Goal: Task Accomplishment & Management: Manage account settings

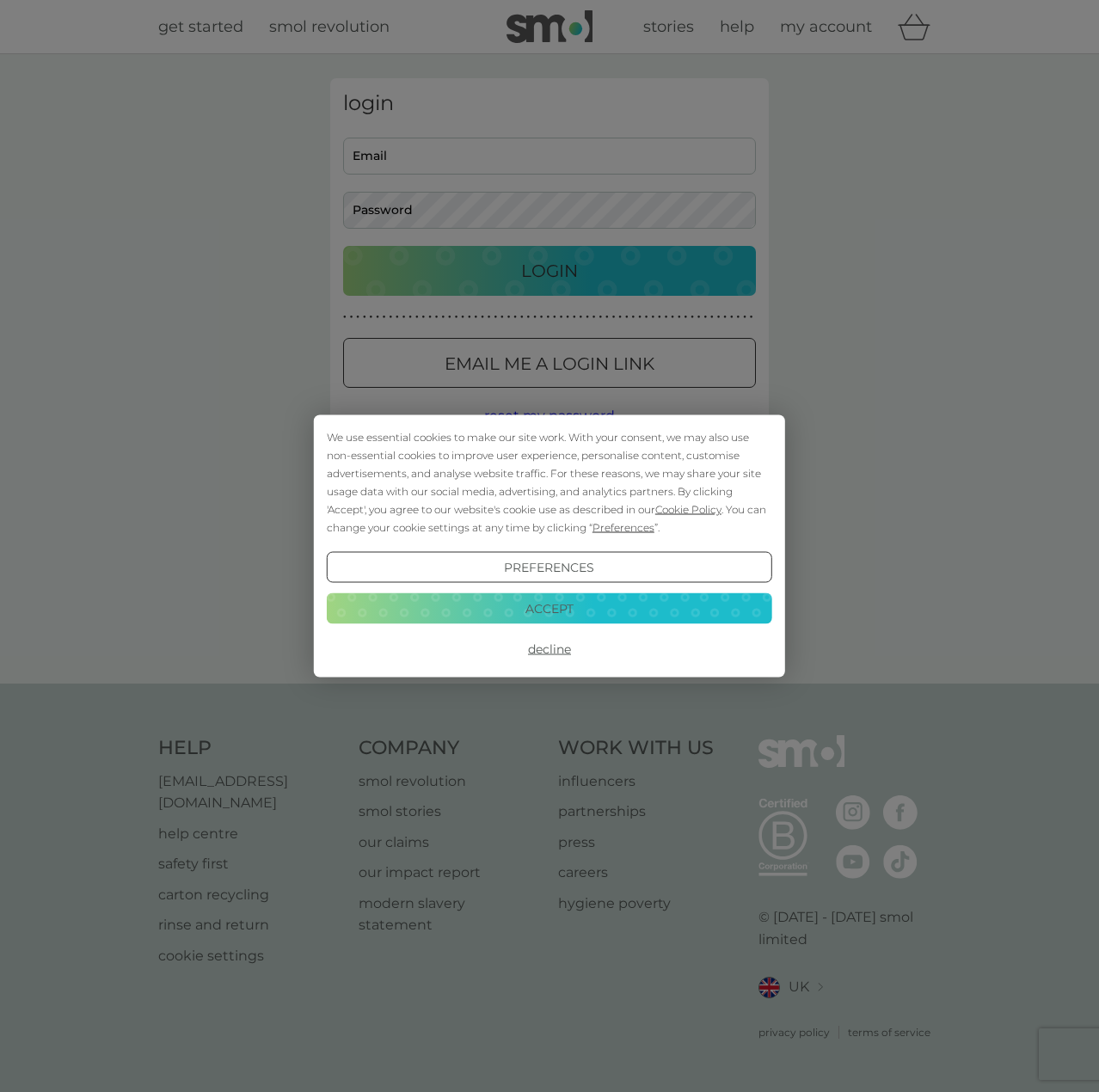
type input "daniel.rouse89@gmail.com"
click at [606, 599] on button "Accept" at bounding box center [550, 608] width 446 height 31
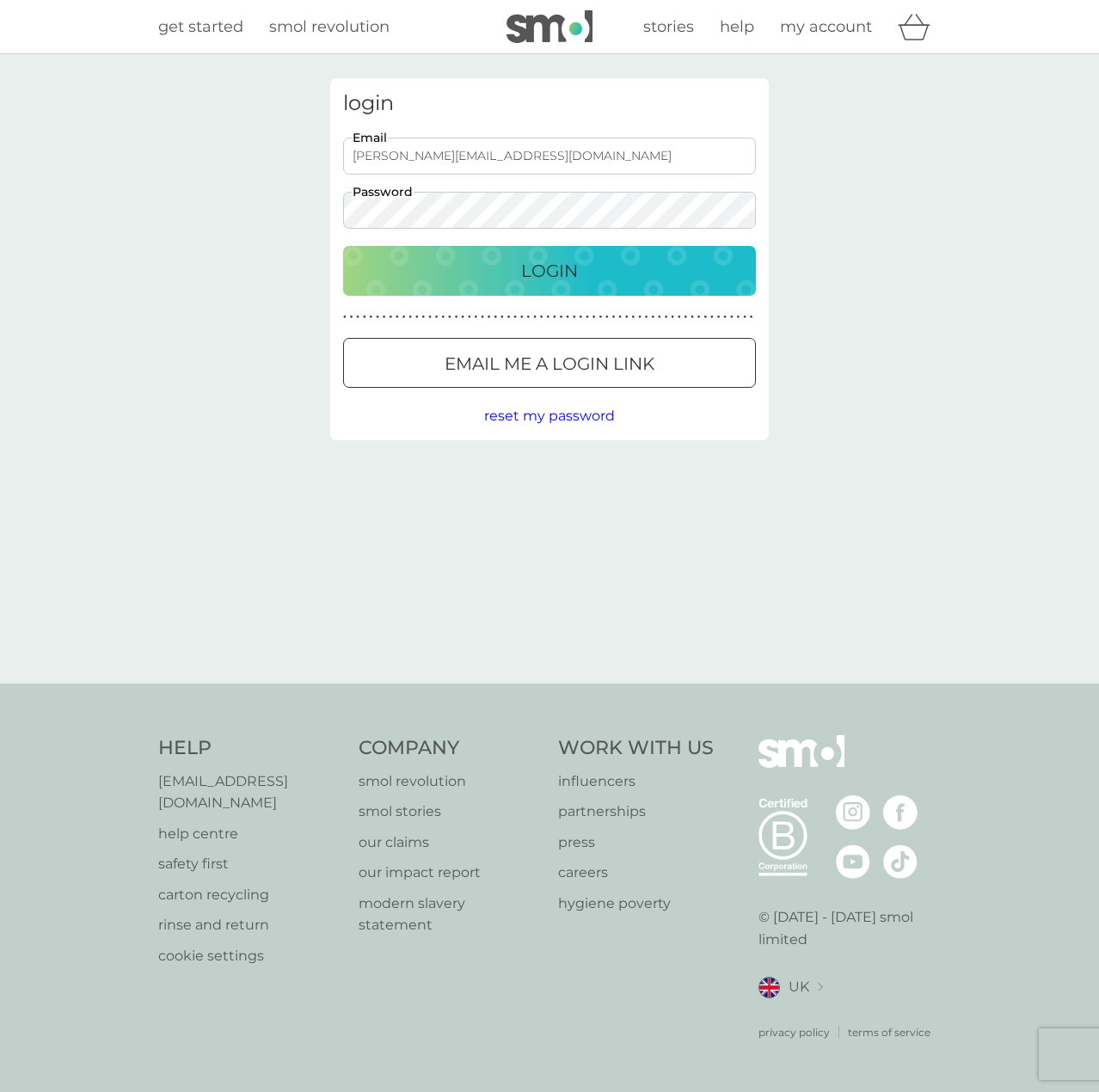
click at [561, 292] on button "Login" at bounding box center [550, 271] width 413 height 50
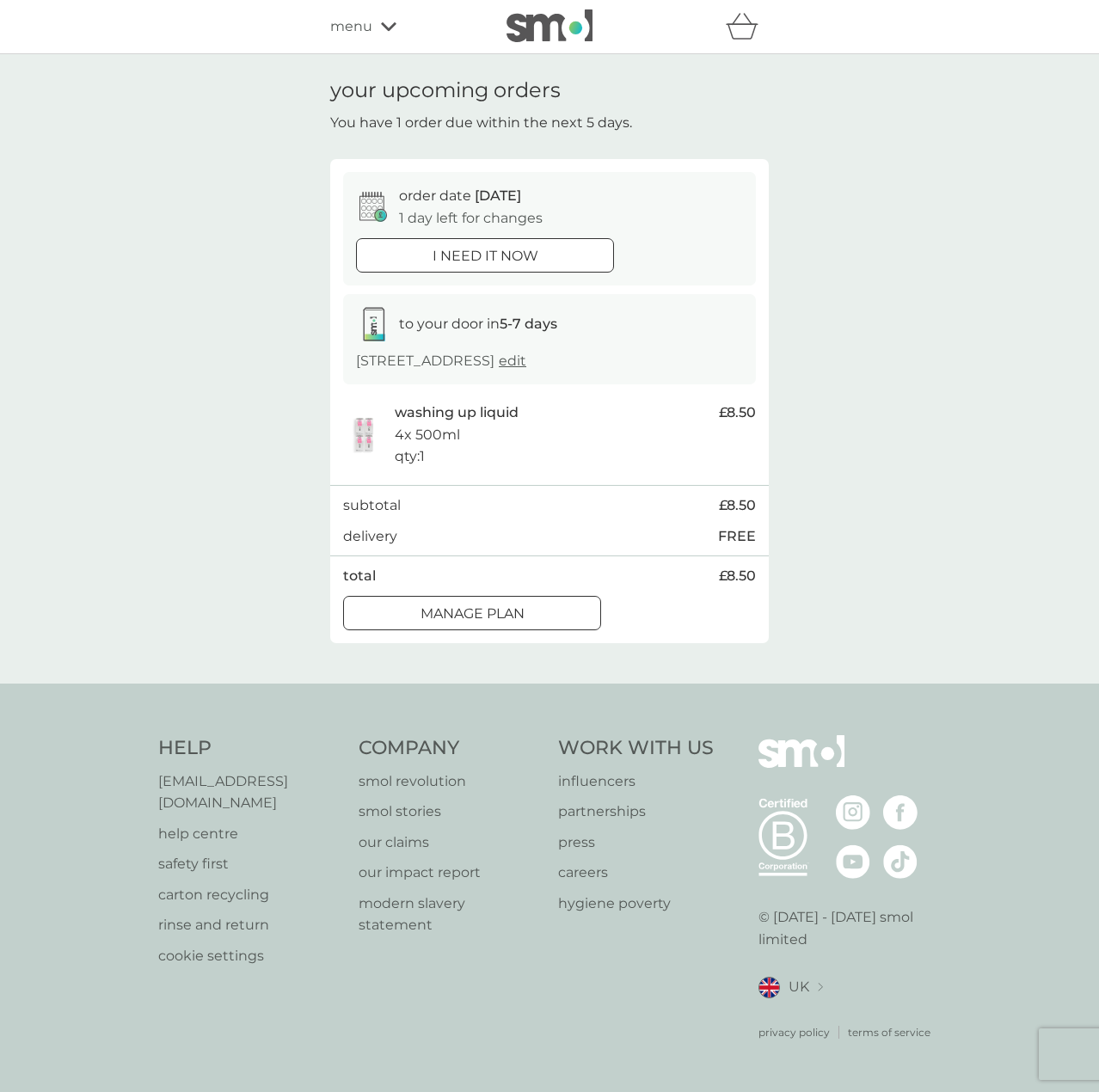
click at [384, 31] on icon at bounding box center [389, 26] width 15 height 11
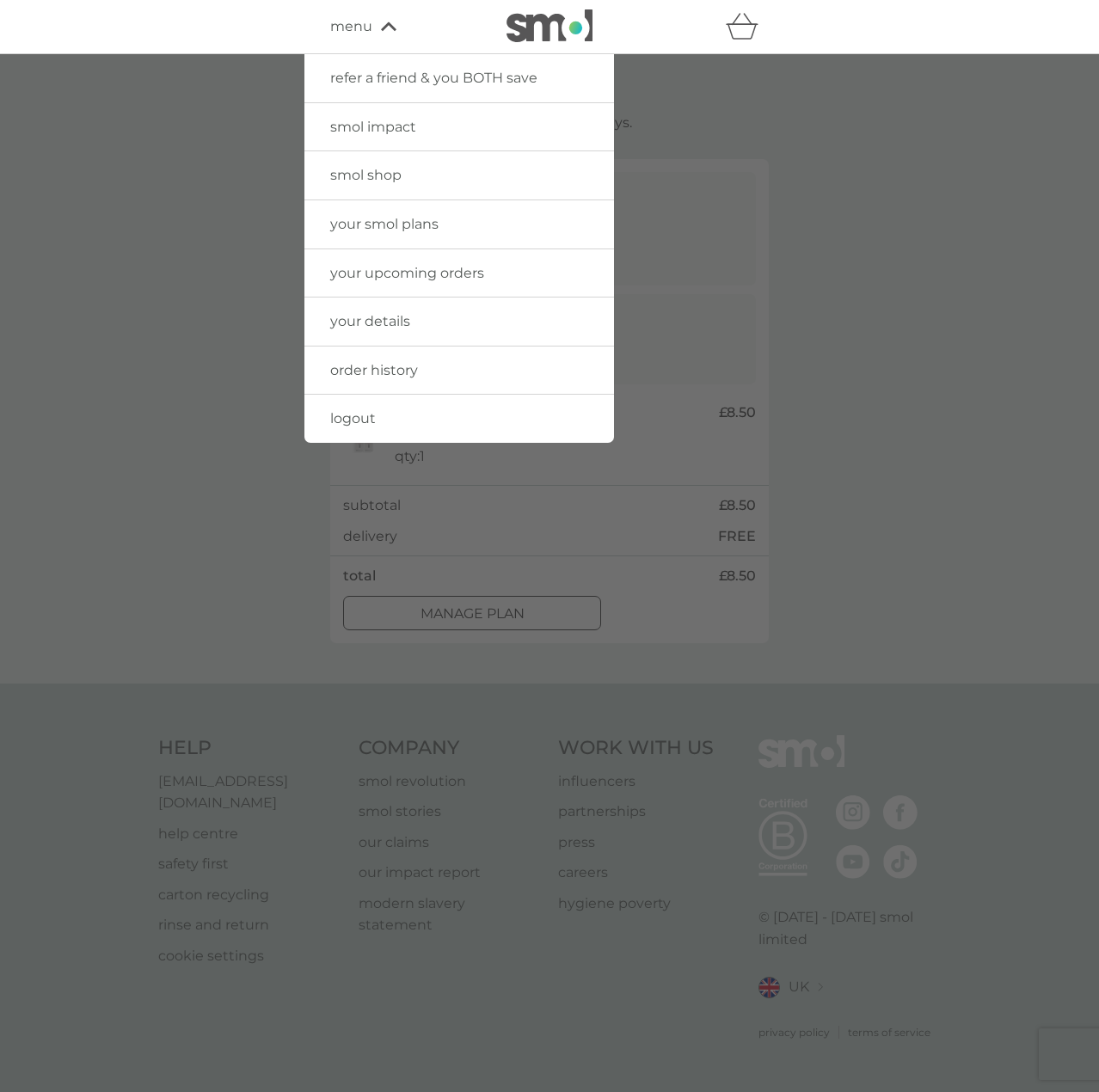
drag, startPoint x: 400, startPoint y: 239, endPoint x: 389, endPoint y: 235, distance: 11.7
click at [400, 238] on link "your smol plans" at bounding box center [459, 224] width 310 height 48
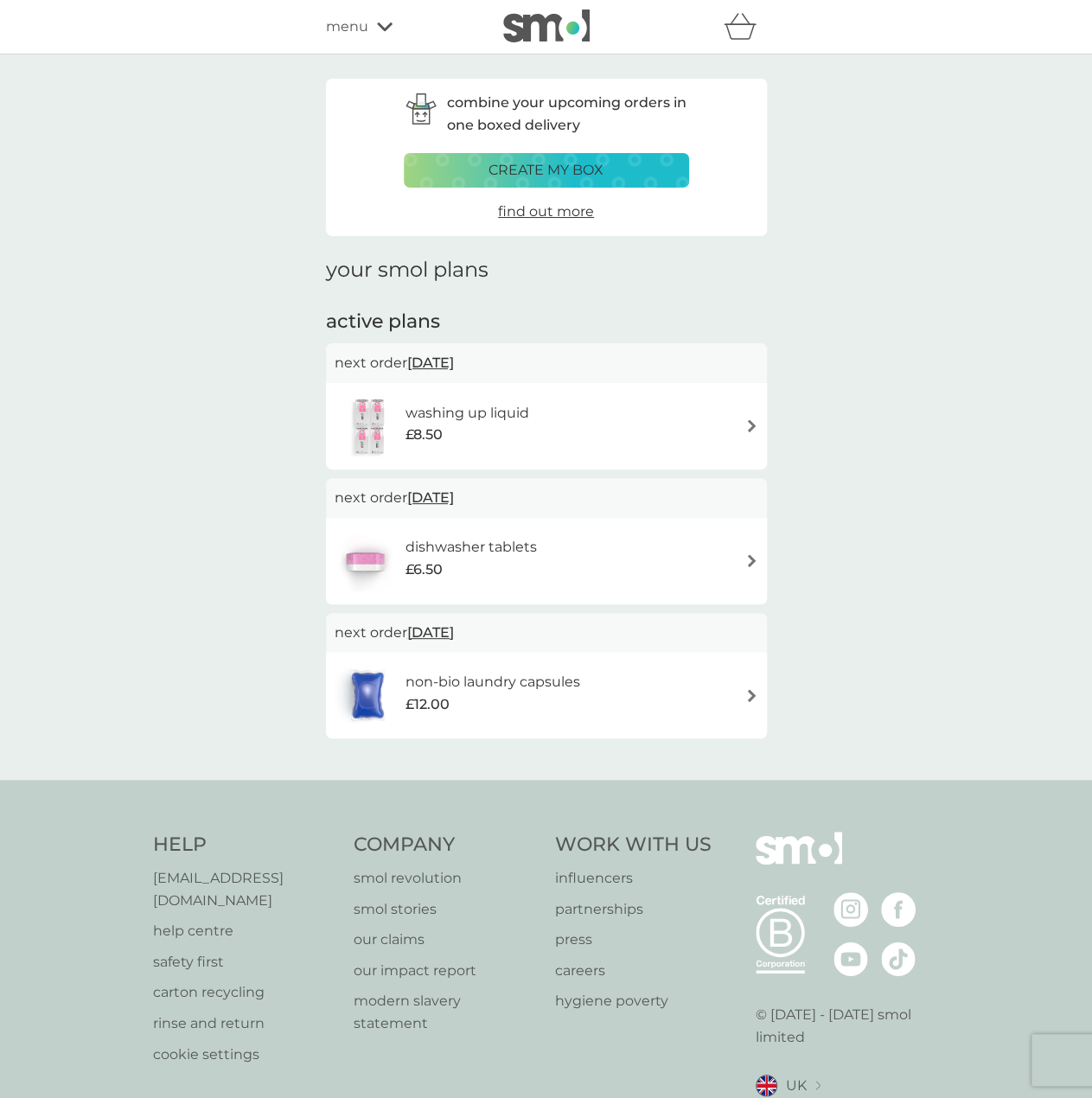
click at [592, 170] on p "create my box" at bounding box center [546, 169] width 115 height 22
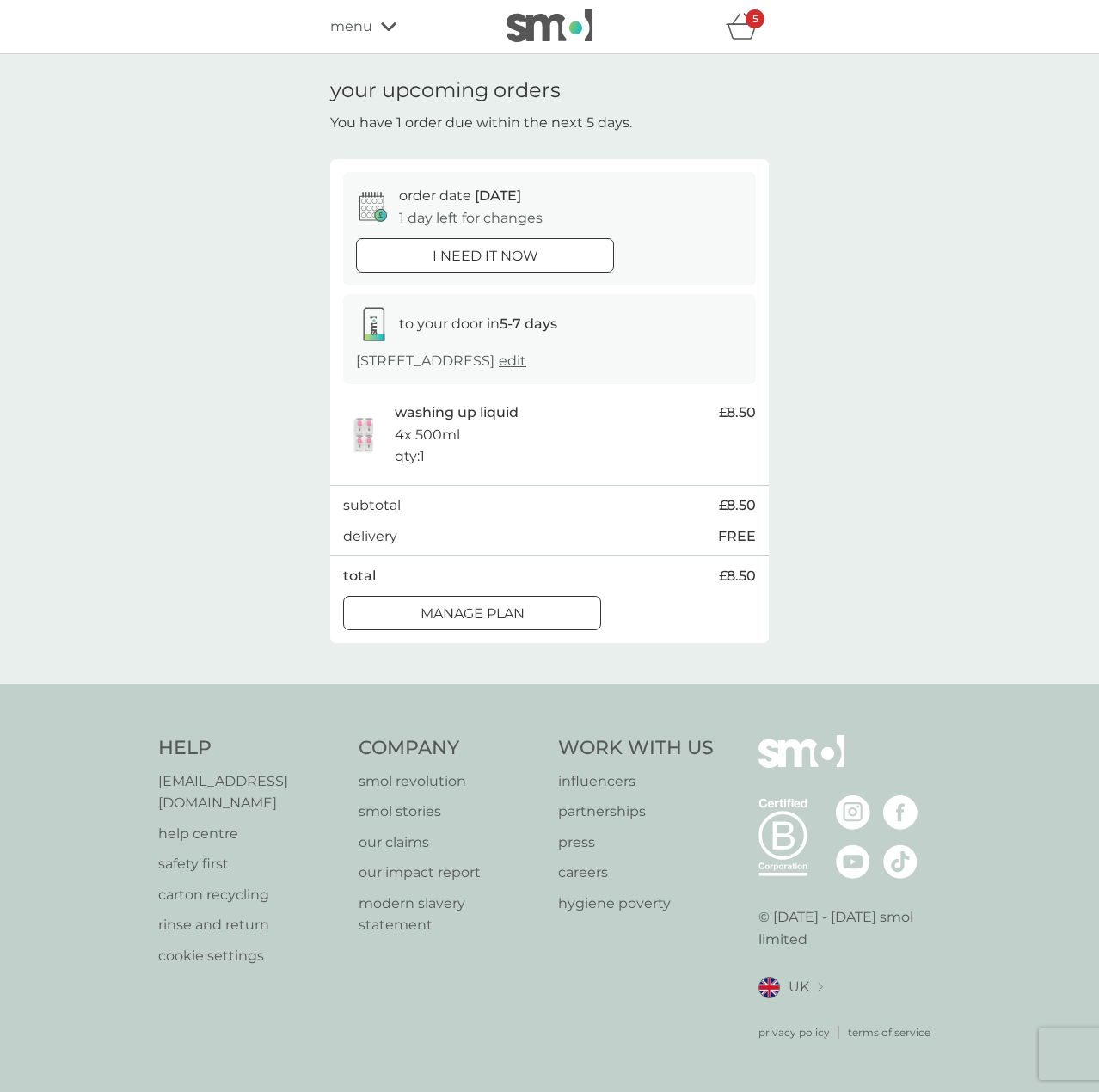
click at [373, 25] on div "menu" at bounding box center [403, 26] width 146 height 22
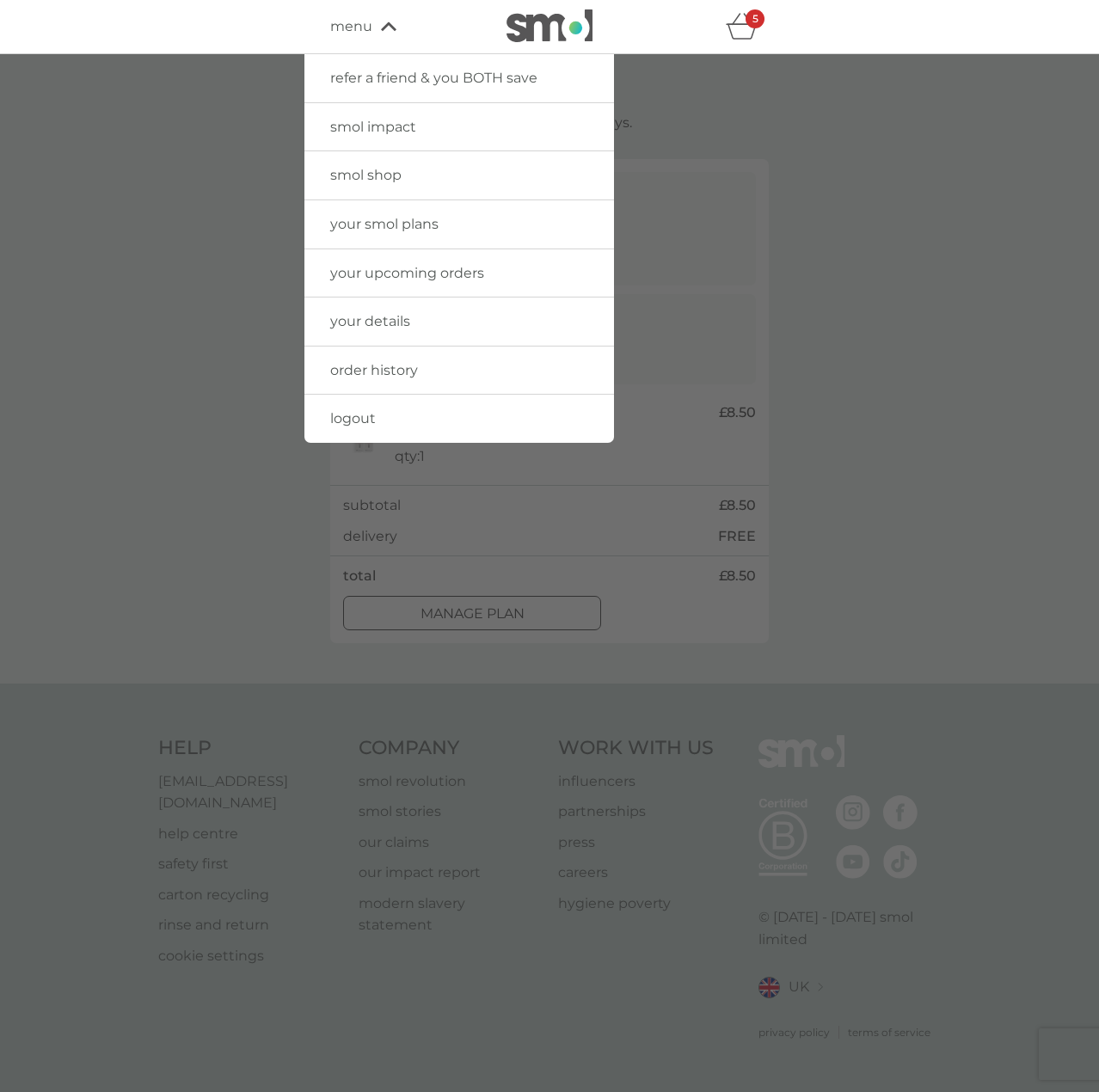
click at [486, 224] on link "your smol plans" at bounding box center [459, 224] width 310 height 48
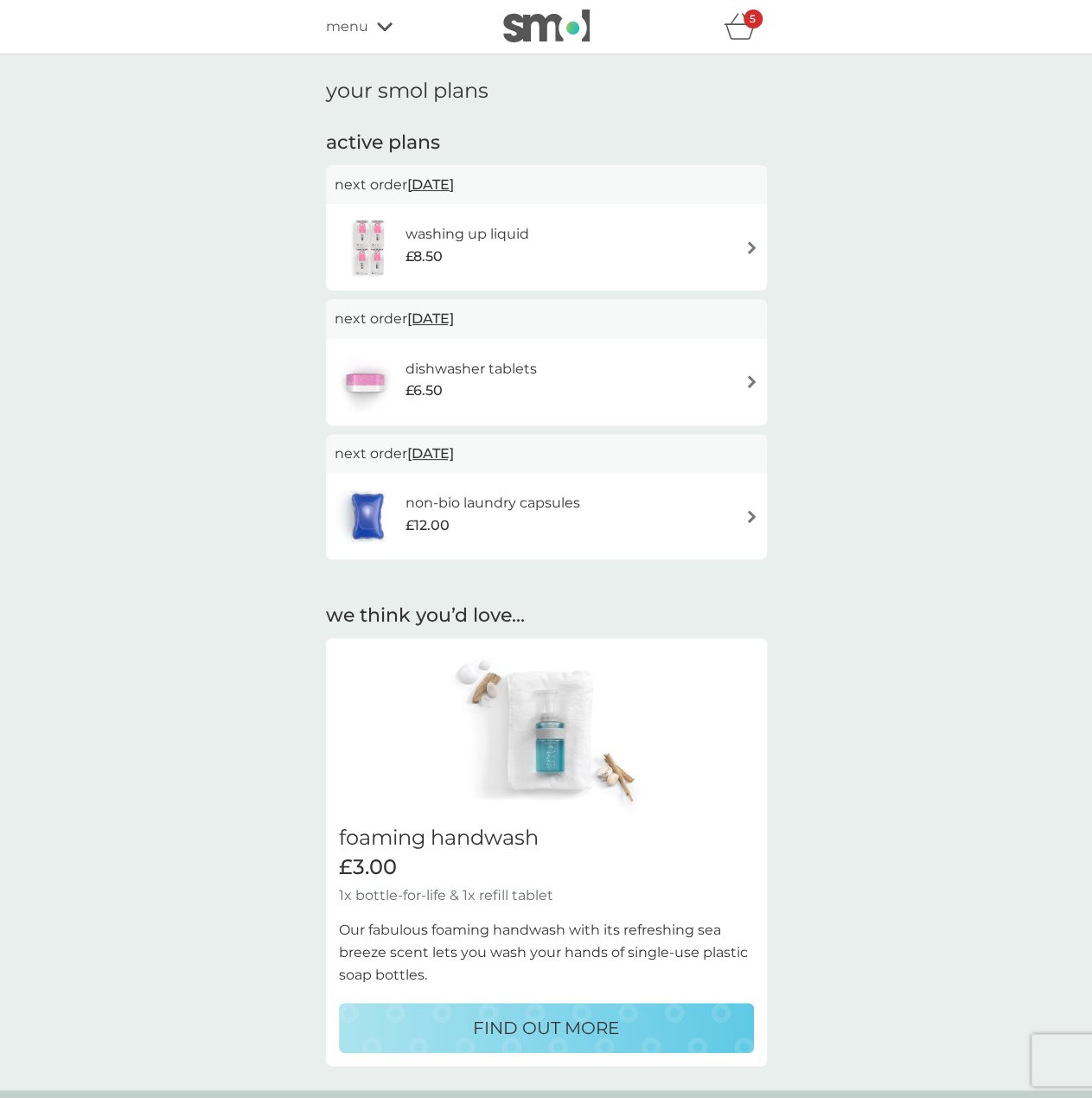
click at [586, 219] on div "washing up liquid £8.50" at bounding box center [546, 247] width 424 height 61
click at [487, 229] on h6 "washing up liquid" at bounding box center [467, 234] width 124 height 22
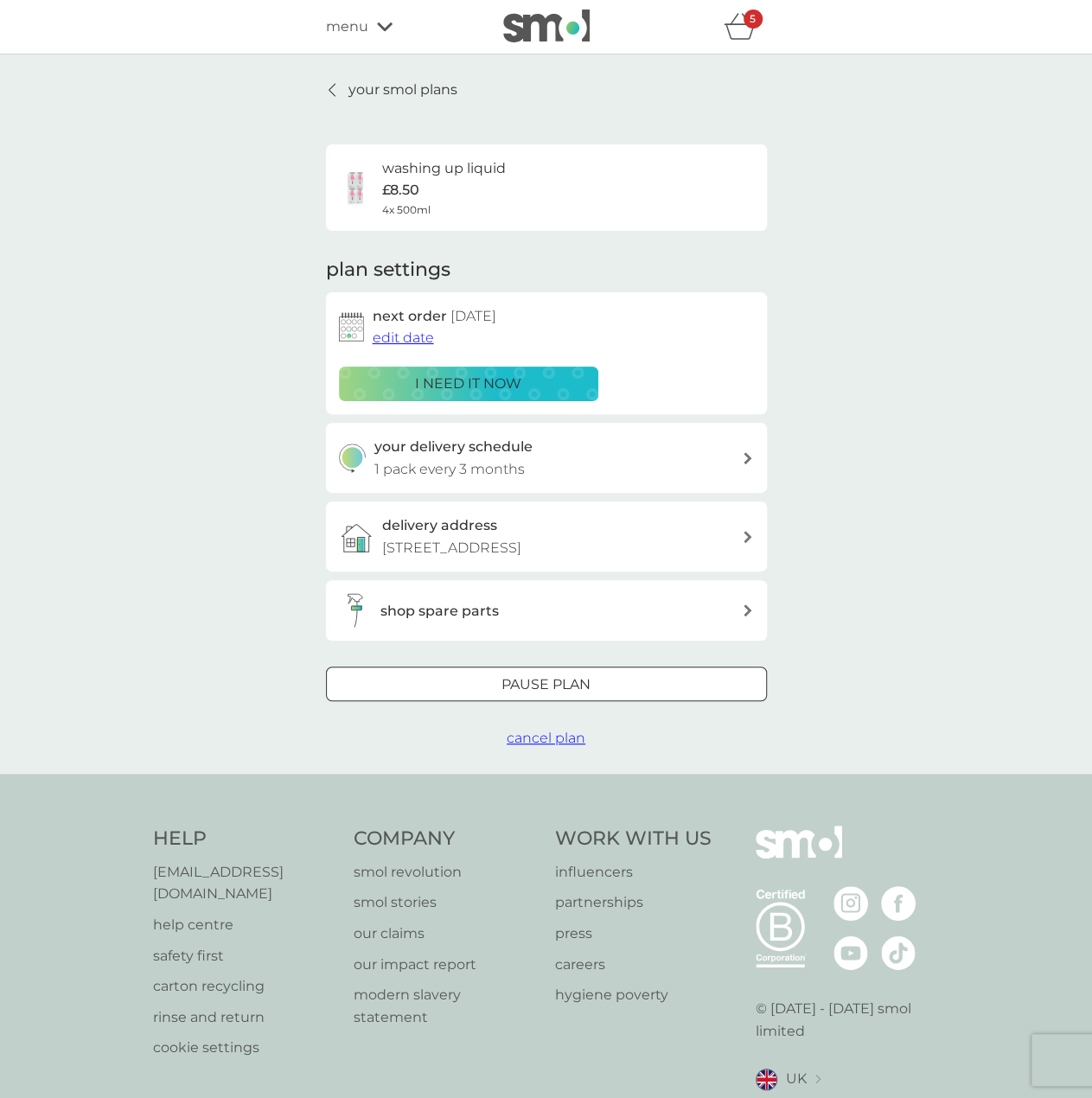
click at [402, 340] on span "edit date" at bounding box center [402, 337] width 61 height 16
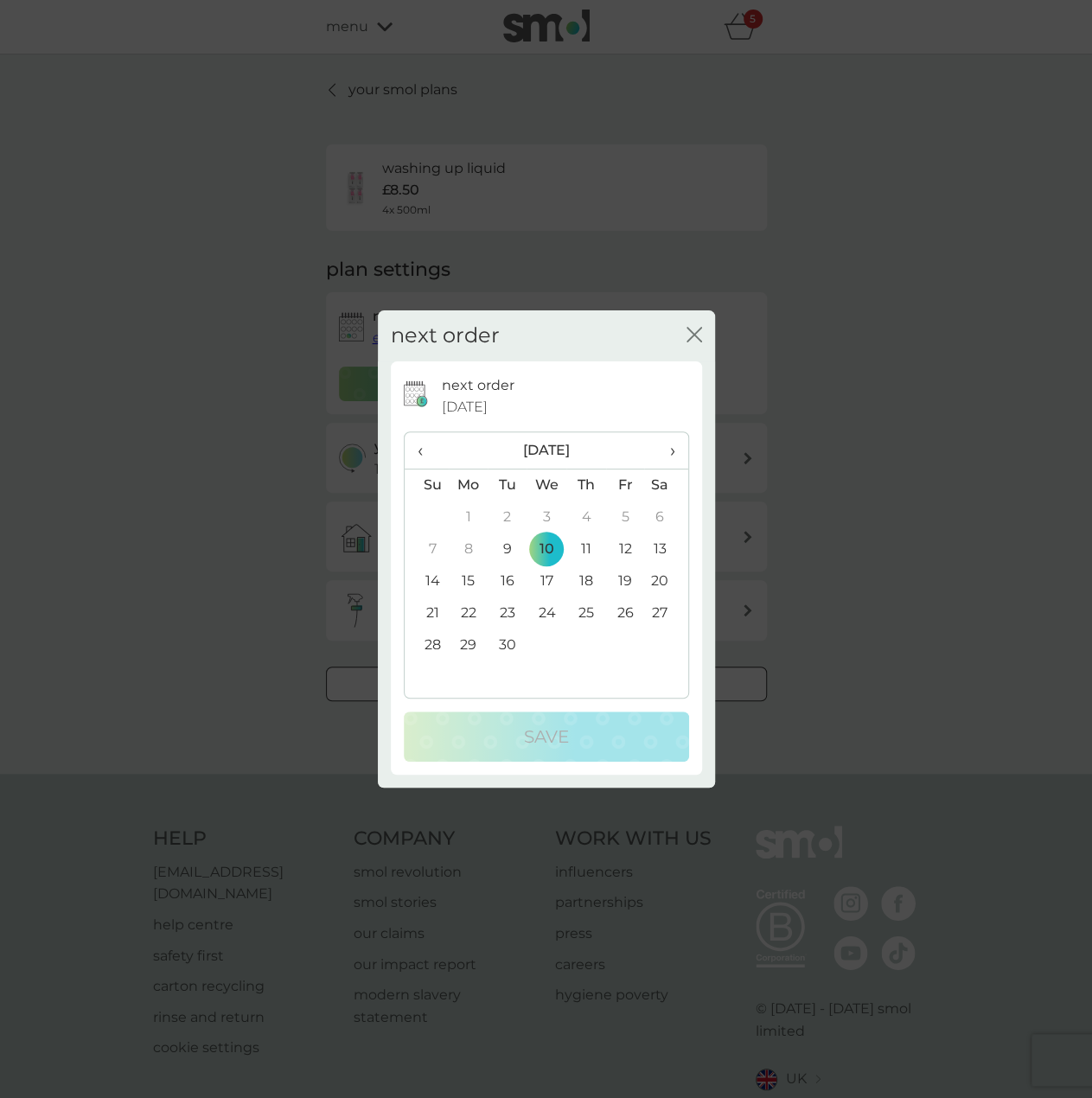
click at [668, 448] on span "›" at bounding box center [665, 451] width 17 height 37
click at [545, 513] on td "1" at bounding box center [546, 517] width 40 height 32
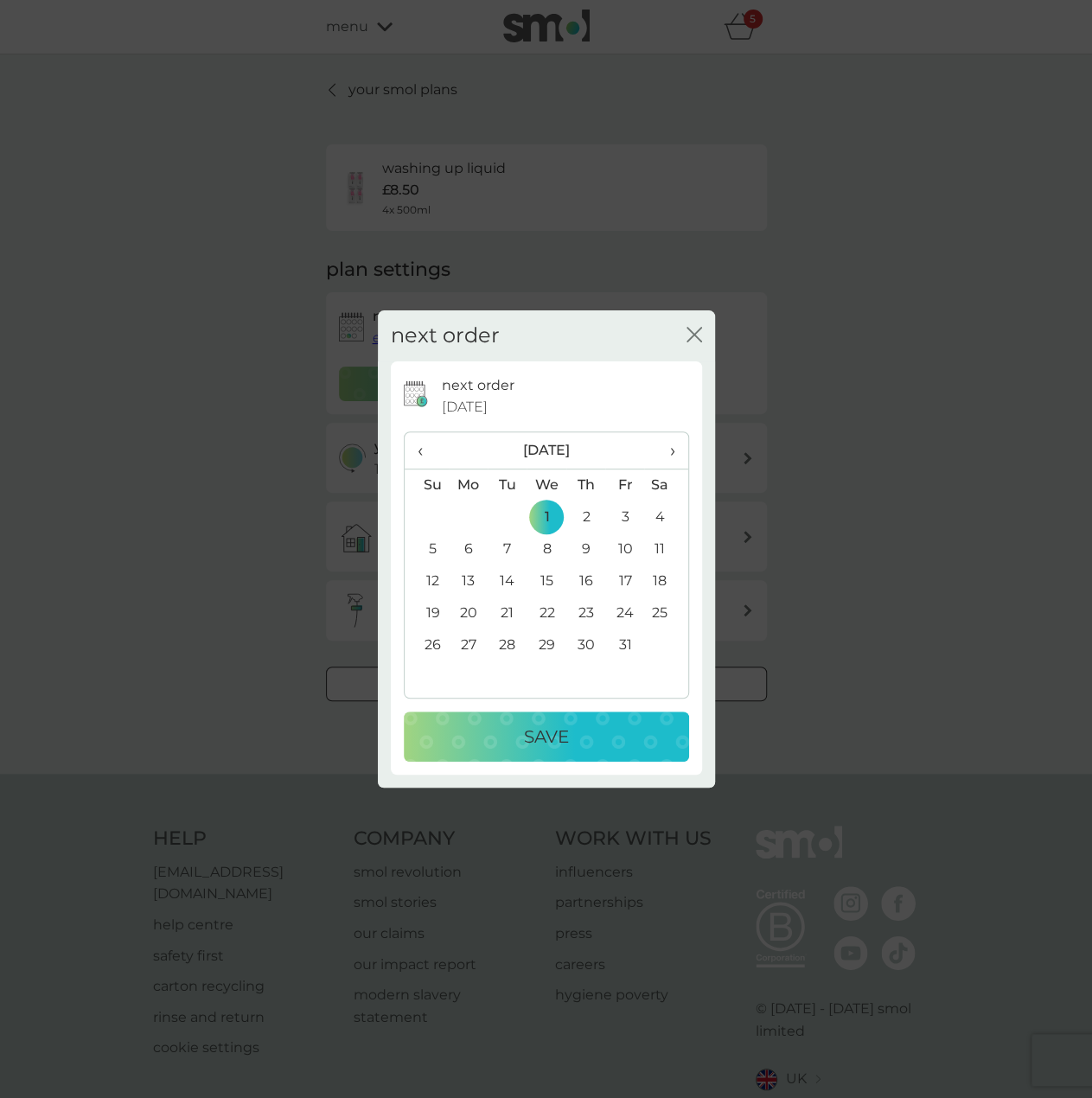
click at [558, 729] on p "Save" at bounding box center [546, 736] width 44 height 28
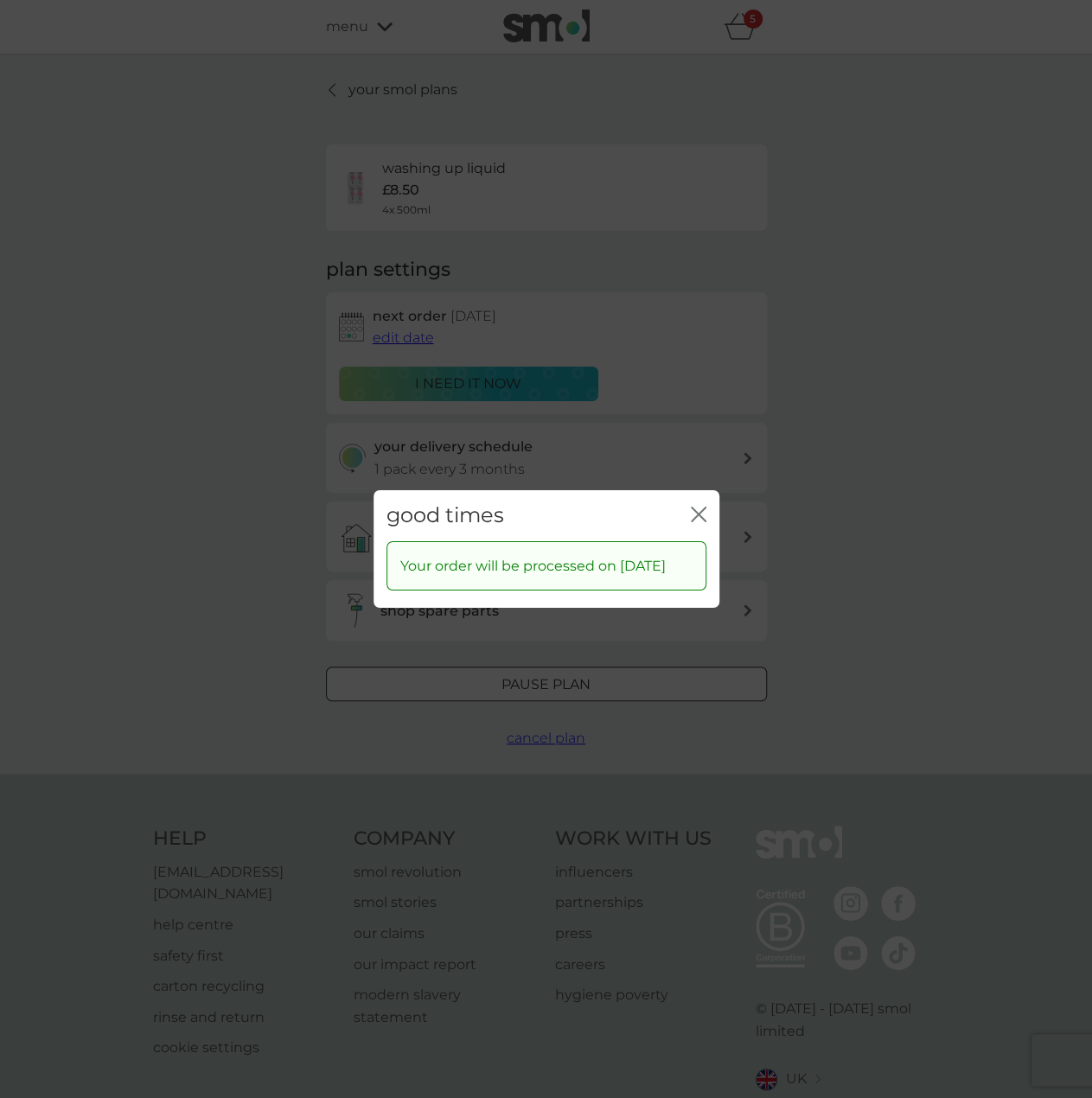
click at [695, 516] on g "close" at bounding box center [698, 515] width 14 height 14
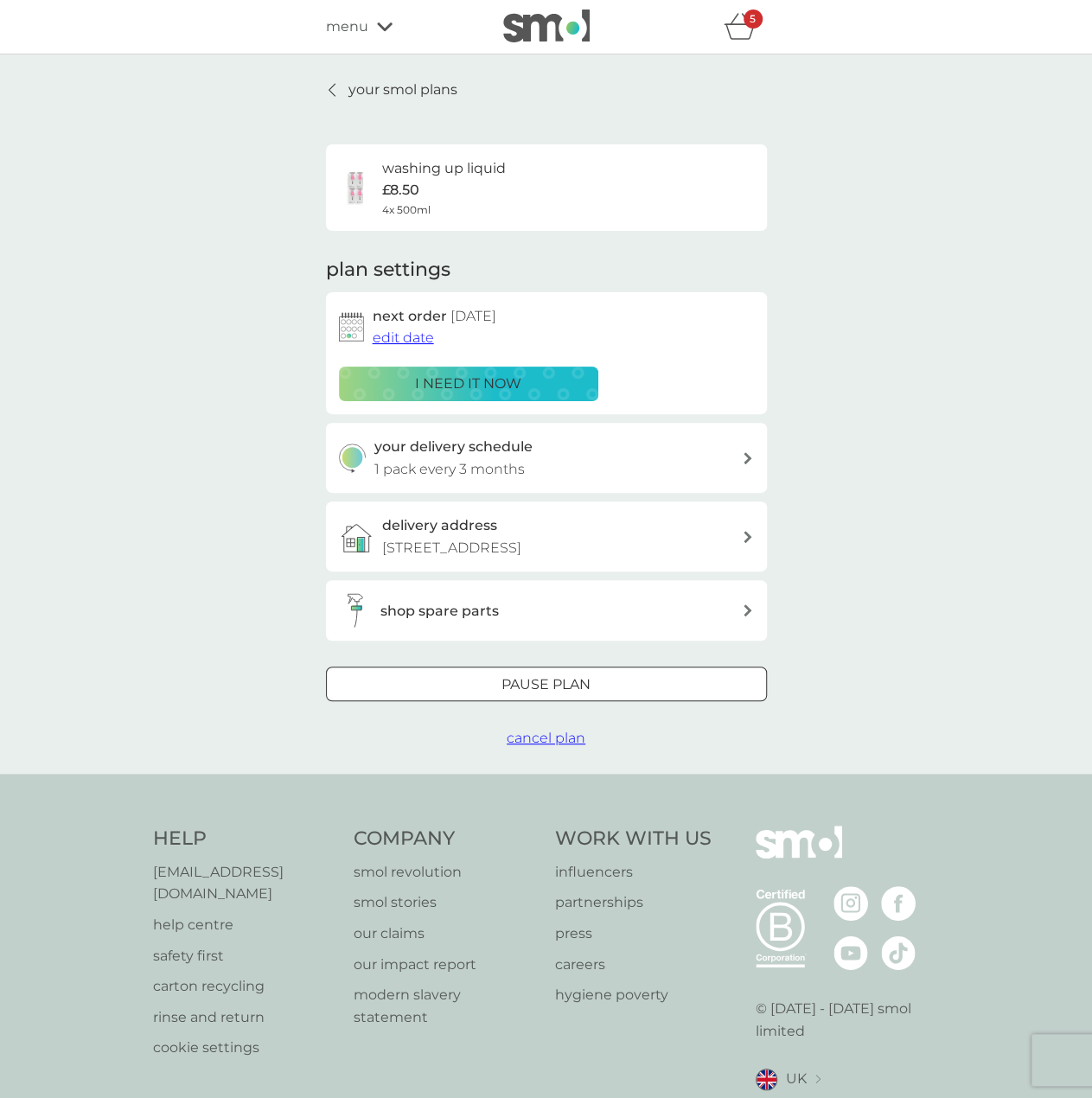
click at [348, 93] on p "your smol plans" at bounding box center [402, 89] width 109 height 22
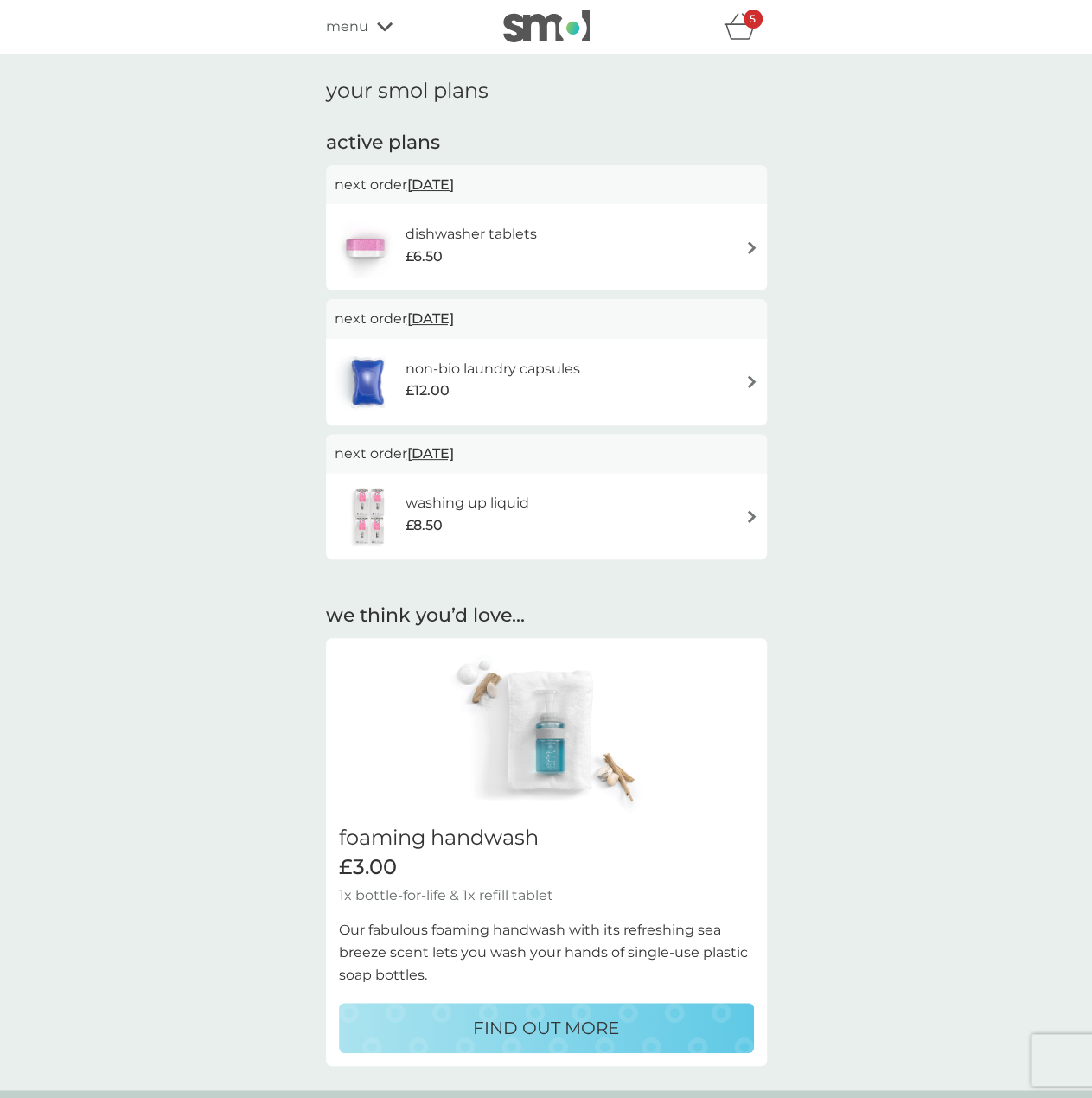
click at [540, 366] on h6 "non-bio laundry capsules" at bounding box center [491, 369] width 175 height 22
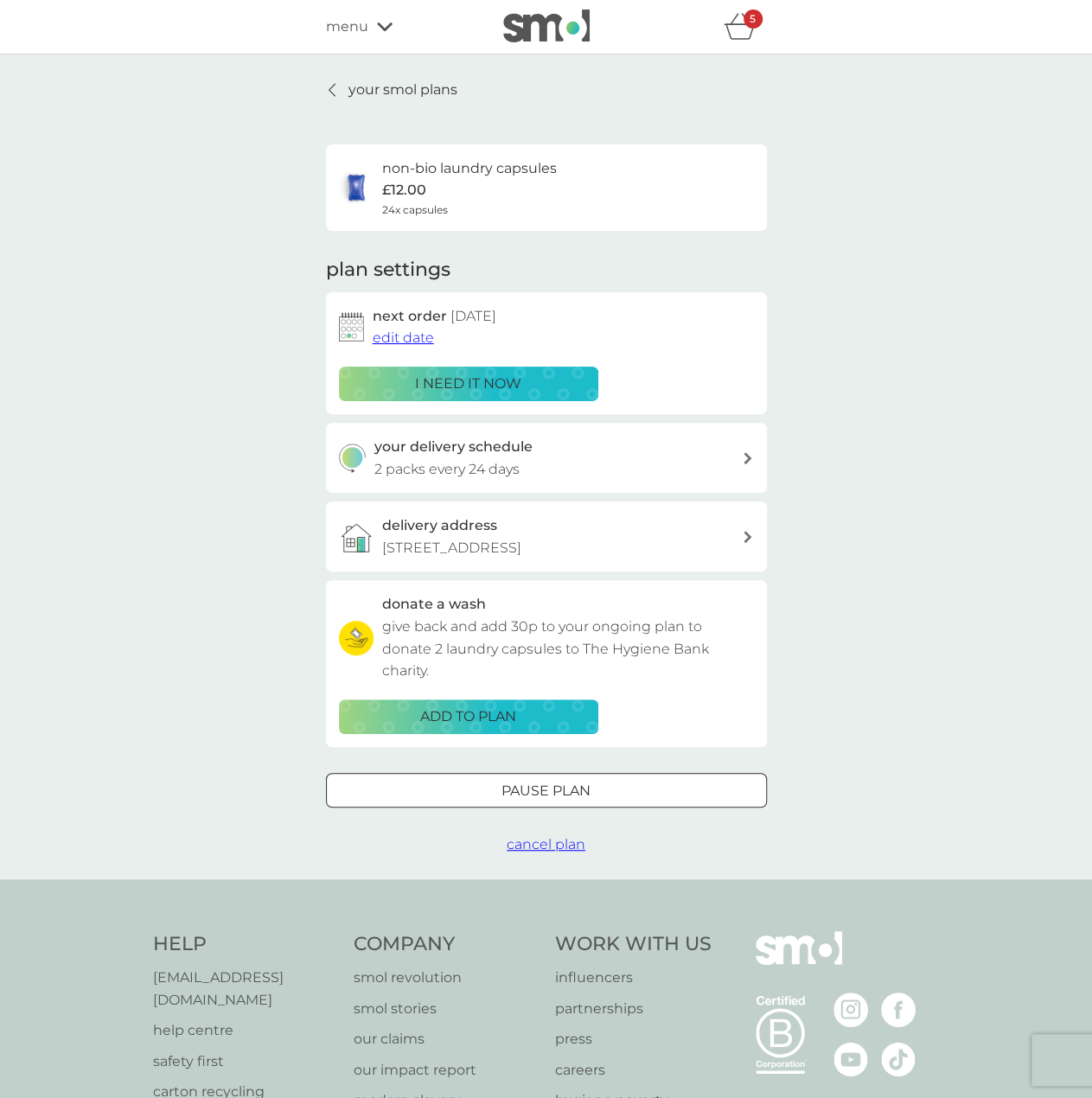
click at [416, 343] on span "edit date" at bounding box center [402, 337] width 61 height 16
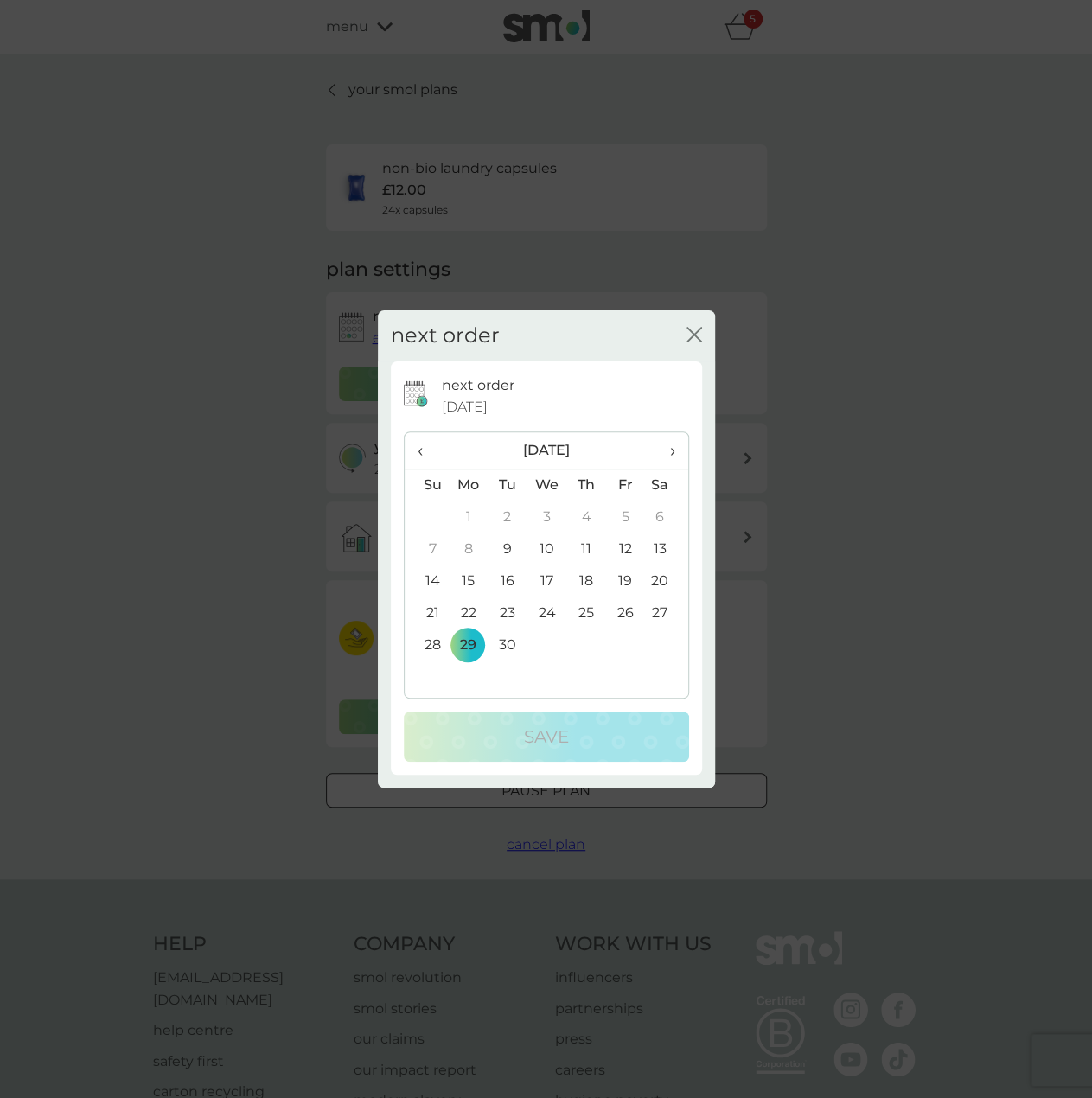
click at [668, 451] on span "›" at bounding box center [665, 451] width 17 height 37
click at [545, 505] on td "1" at bounding box center [546, 517] width 40 height 32
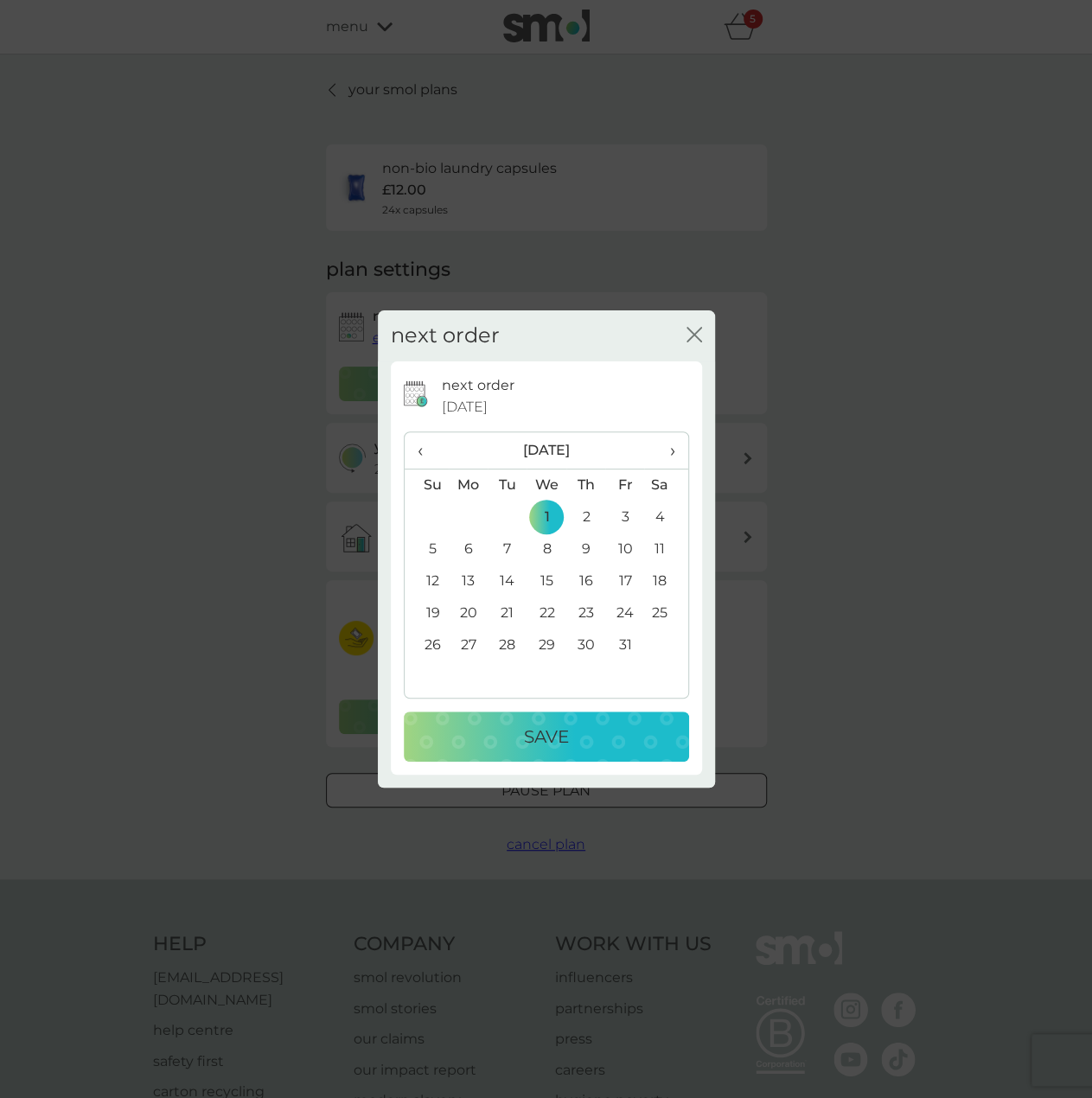
click at [576, 734] on div "Save" at bounding box center [546, 736] width 251 height 28
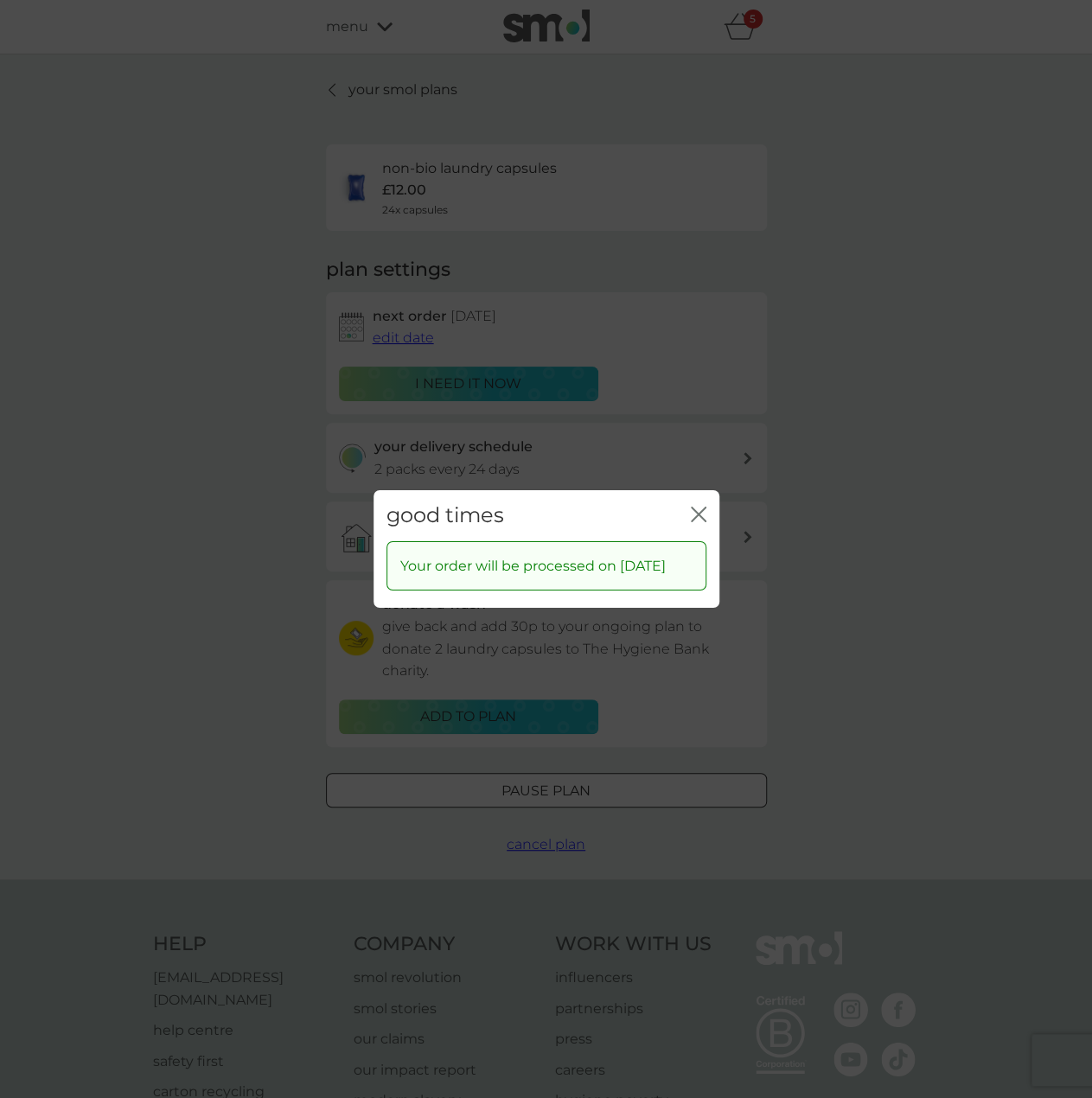
click at [696, 512] on icon "close" at bounding box center [698, 515] width 15 height 15
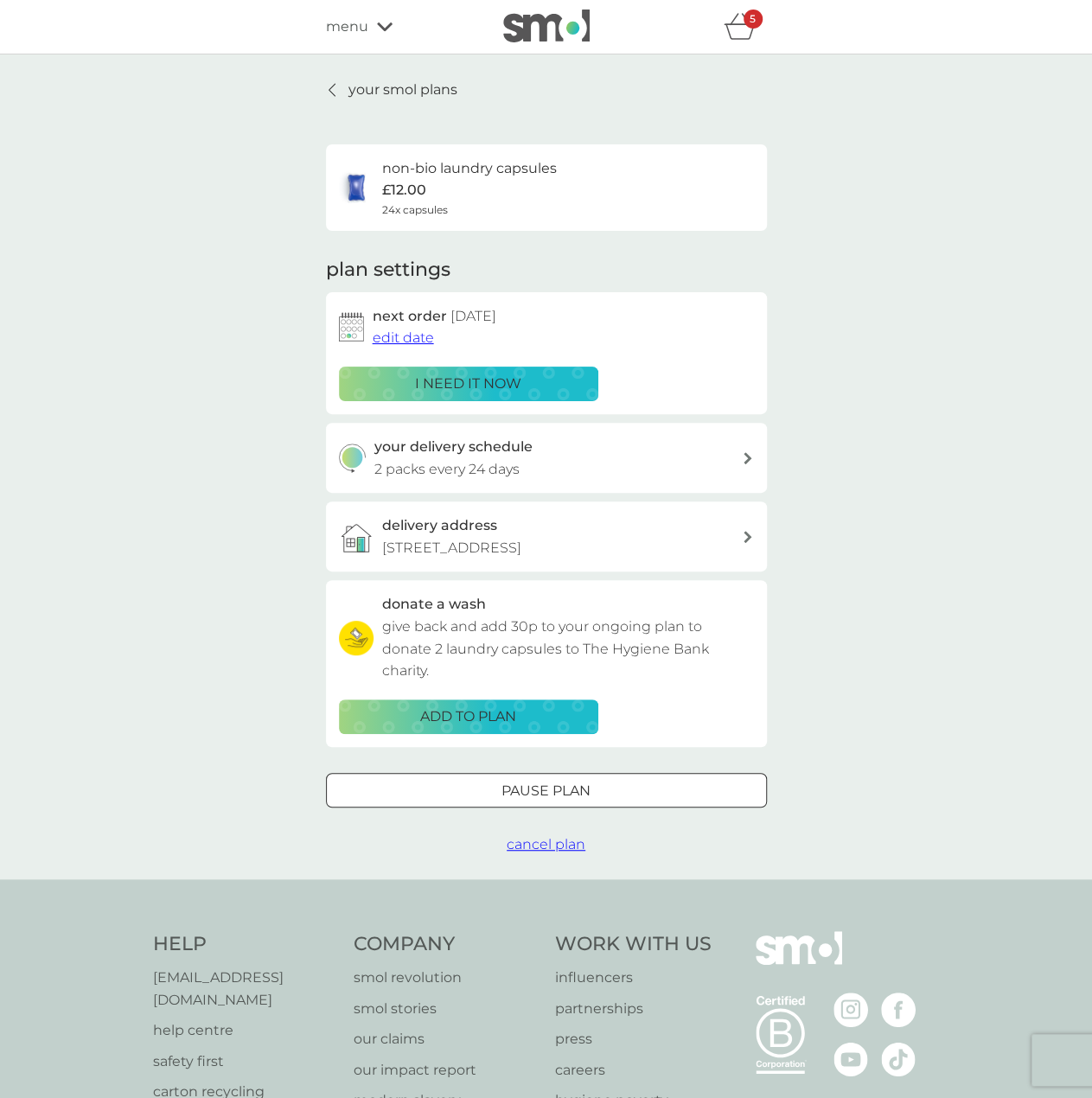
click at [345, 97] on link "your smol plans" at bounding box center [392, 89] width 132 height 22
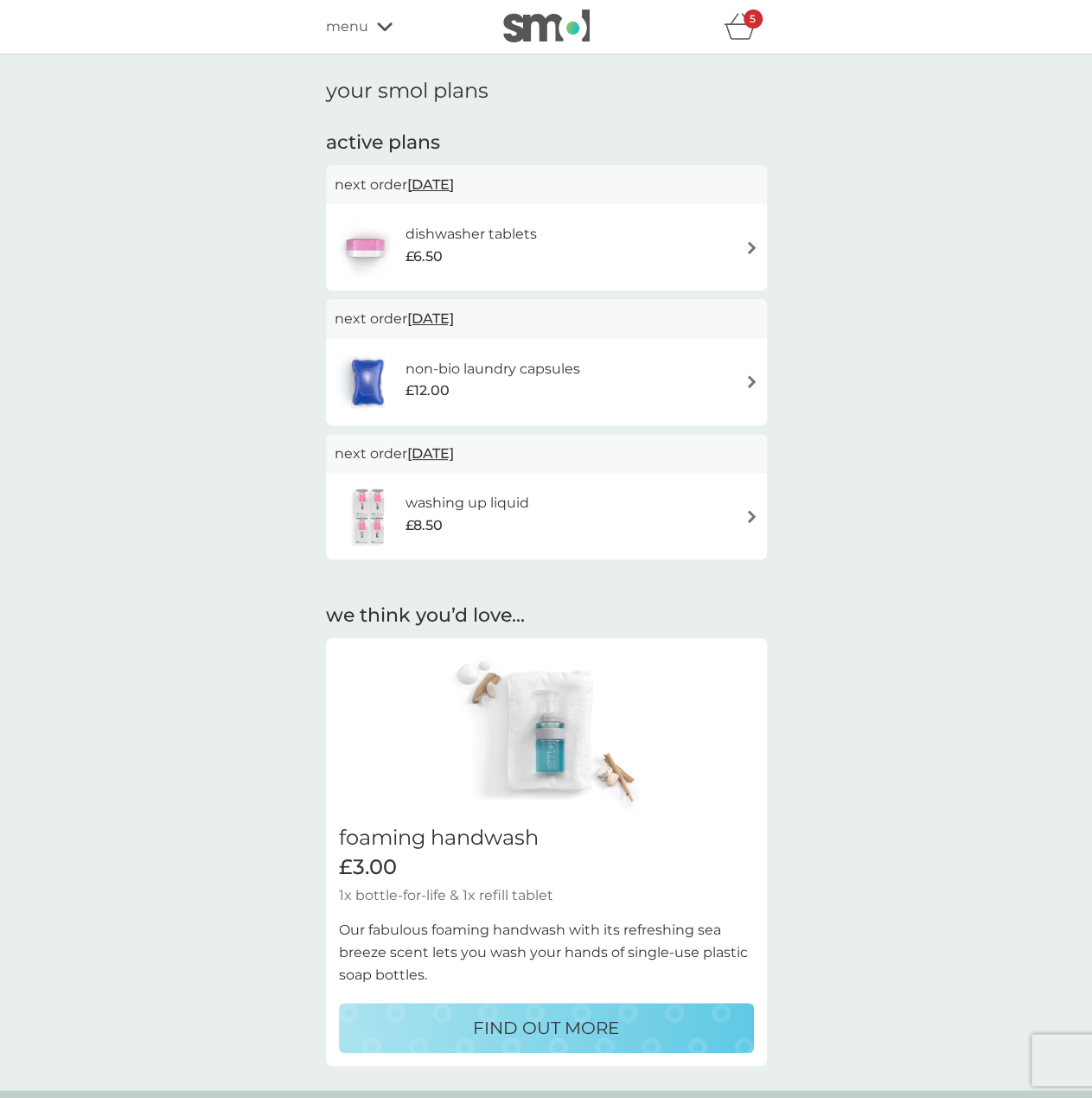
click at [454, 175] on span "[DATE]" at bounding box center [430, 184] width 46 height 34
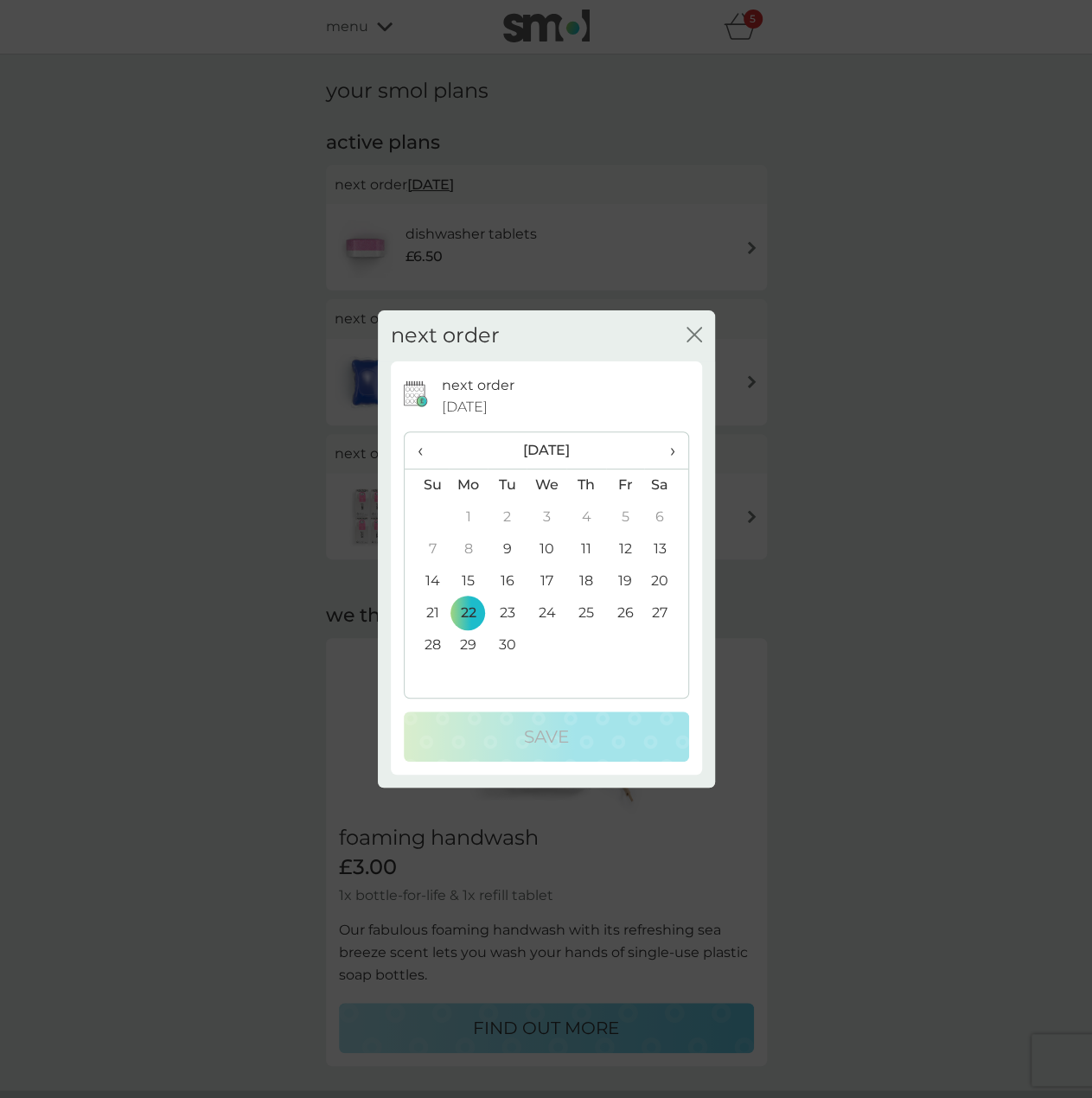
click at [674, 451] on th "›" at bounding box center [665, 451] width 44 height 37
click at [555, 516] on td "1" at bounding box center [546, 517] width 40 height 32
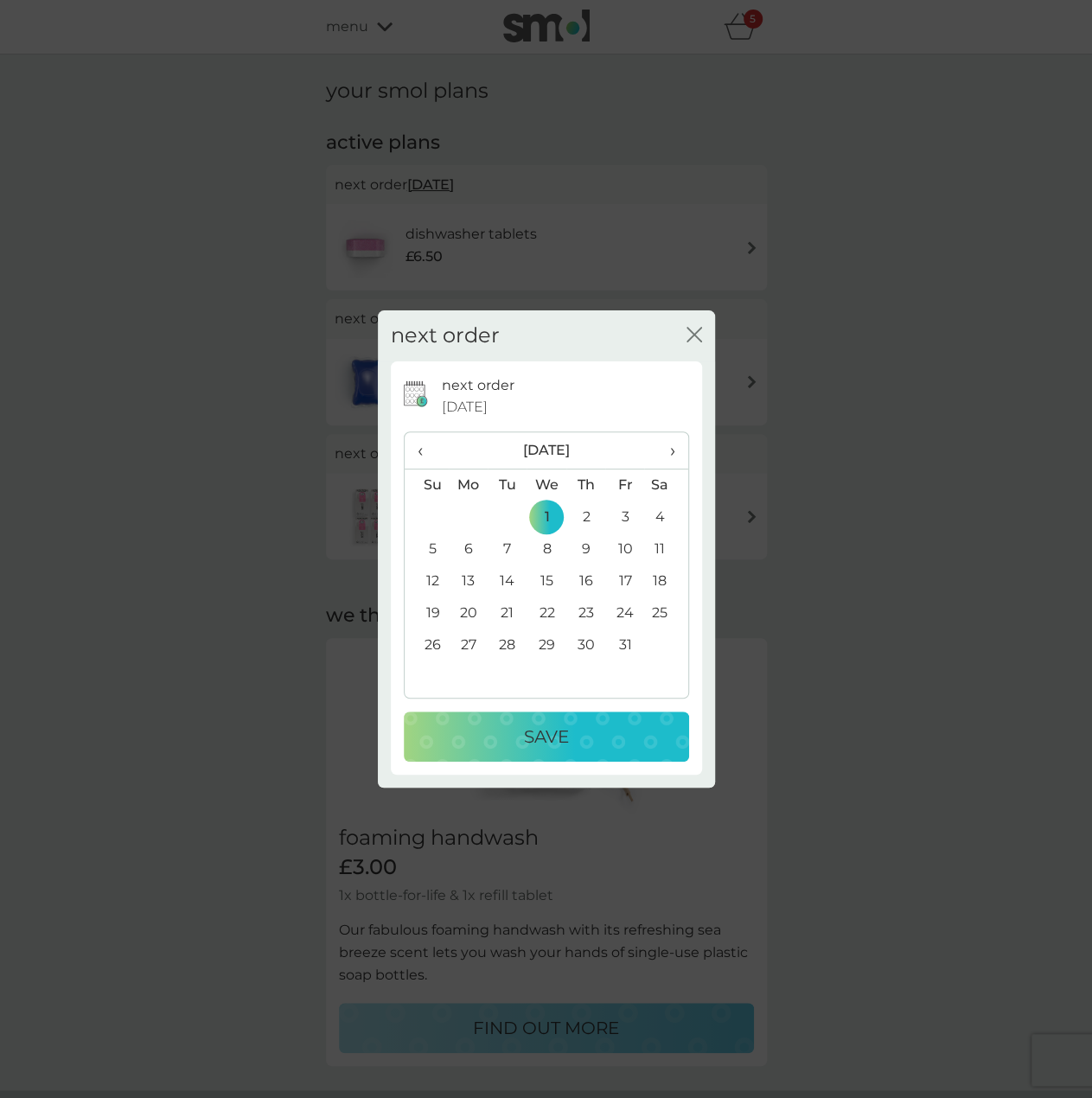
click at [572, 750] on div "Save" at bounding box center [546, 736] width 251 height 28
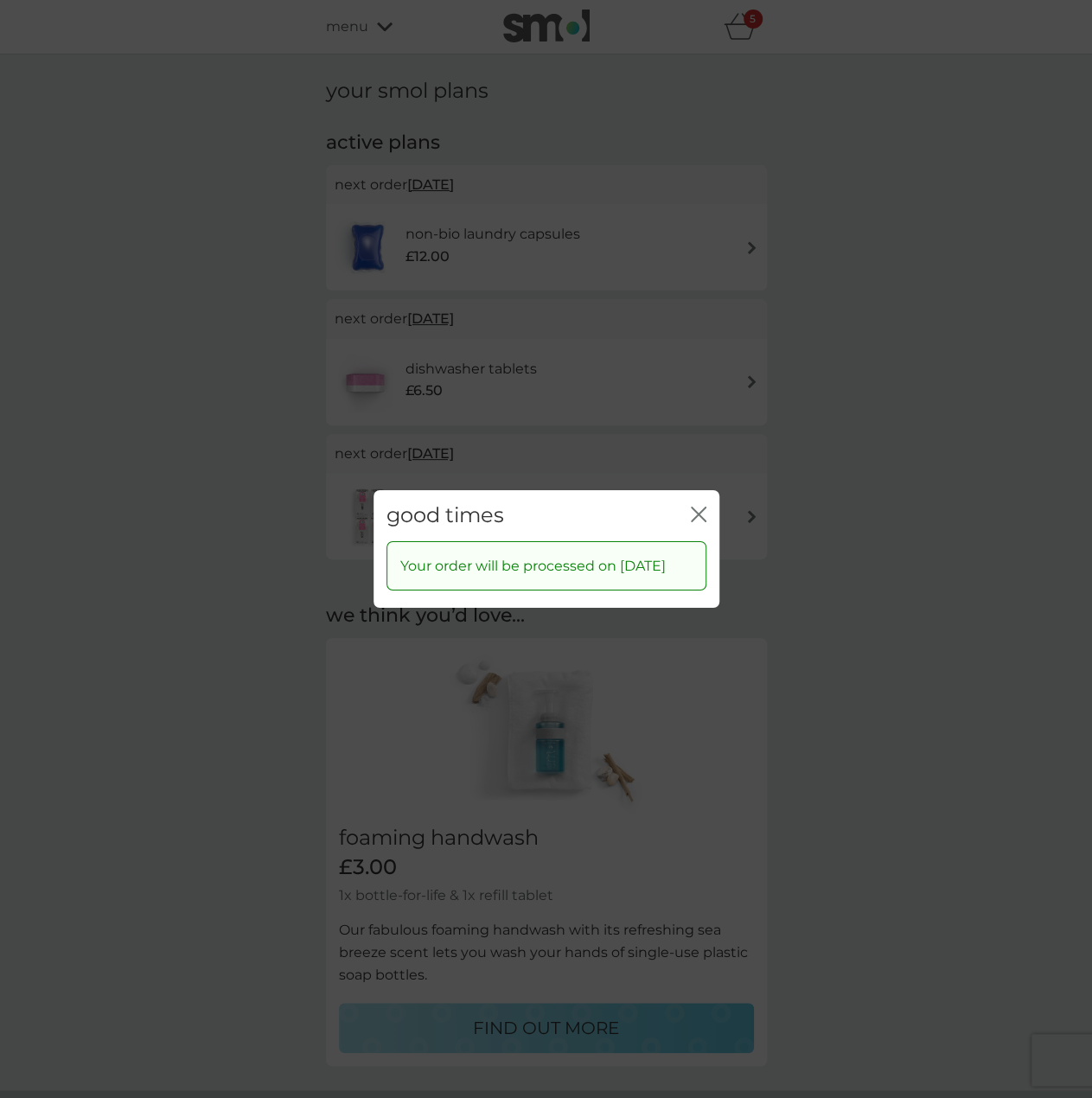
click at [697, 509] on icon "close" at bounding box center [698, 515] width 15 height 15
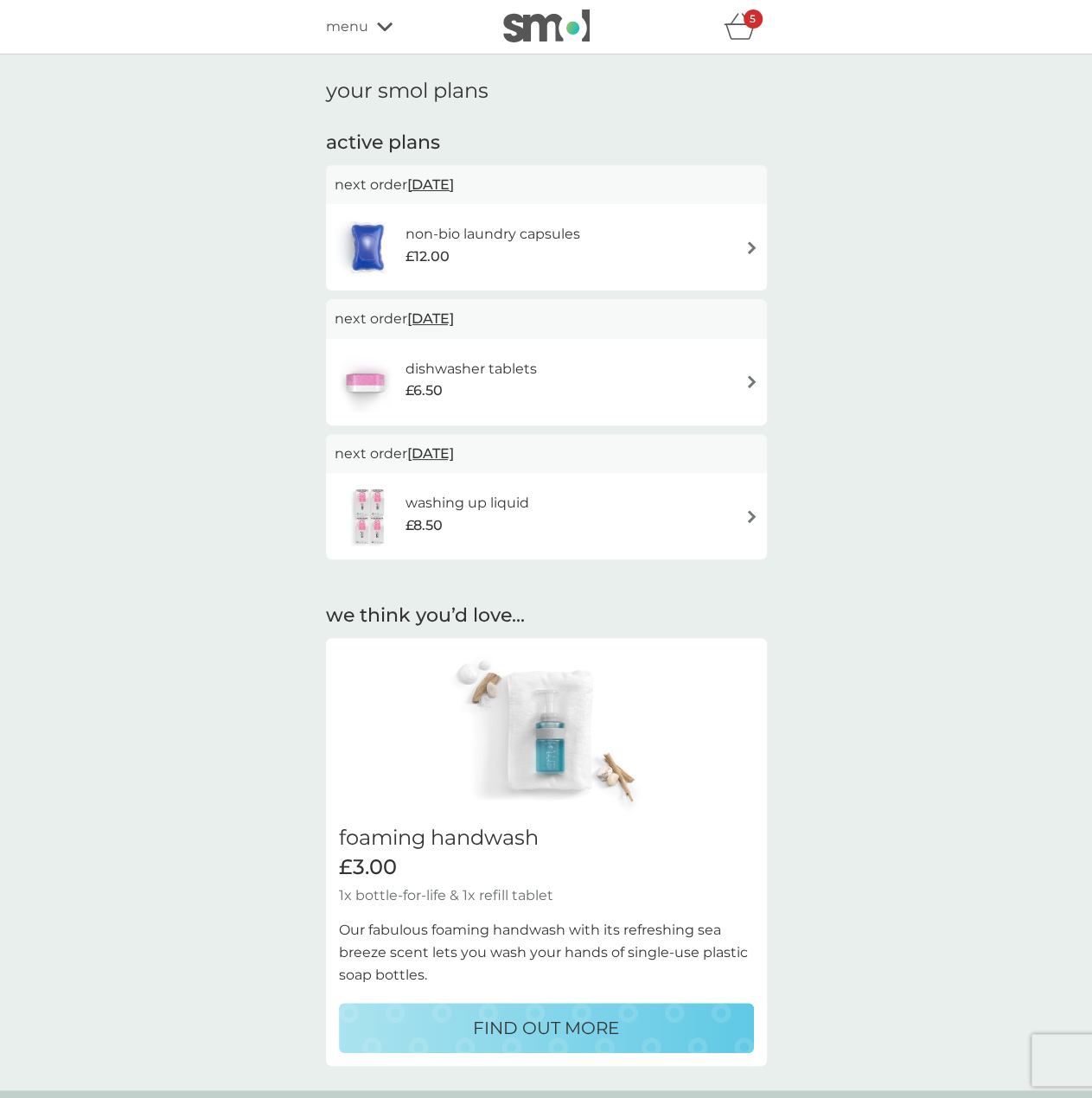
click at [377, 23] on icon at bounding box center [385, 26] width 15 height 9
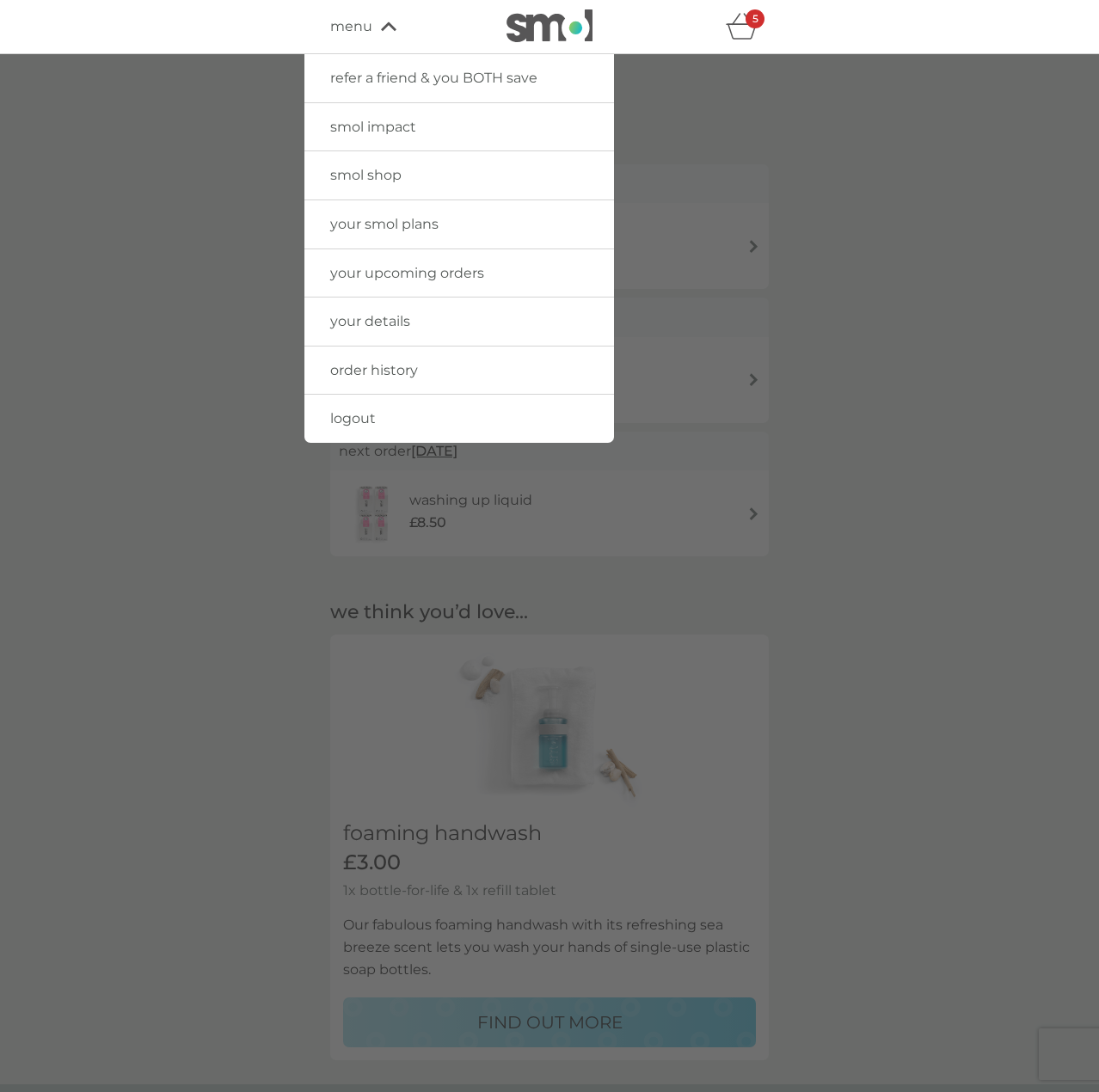
click at [348, 261] on link "your upcoming orders" at bounding box center [459, 273] width 310 height 48
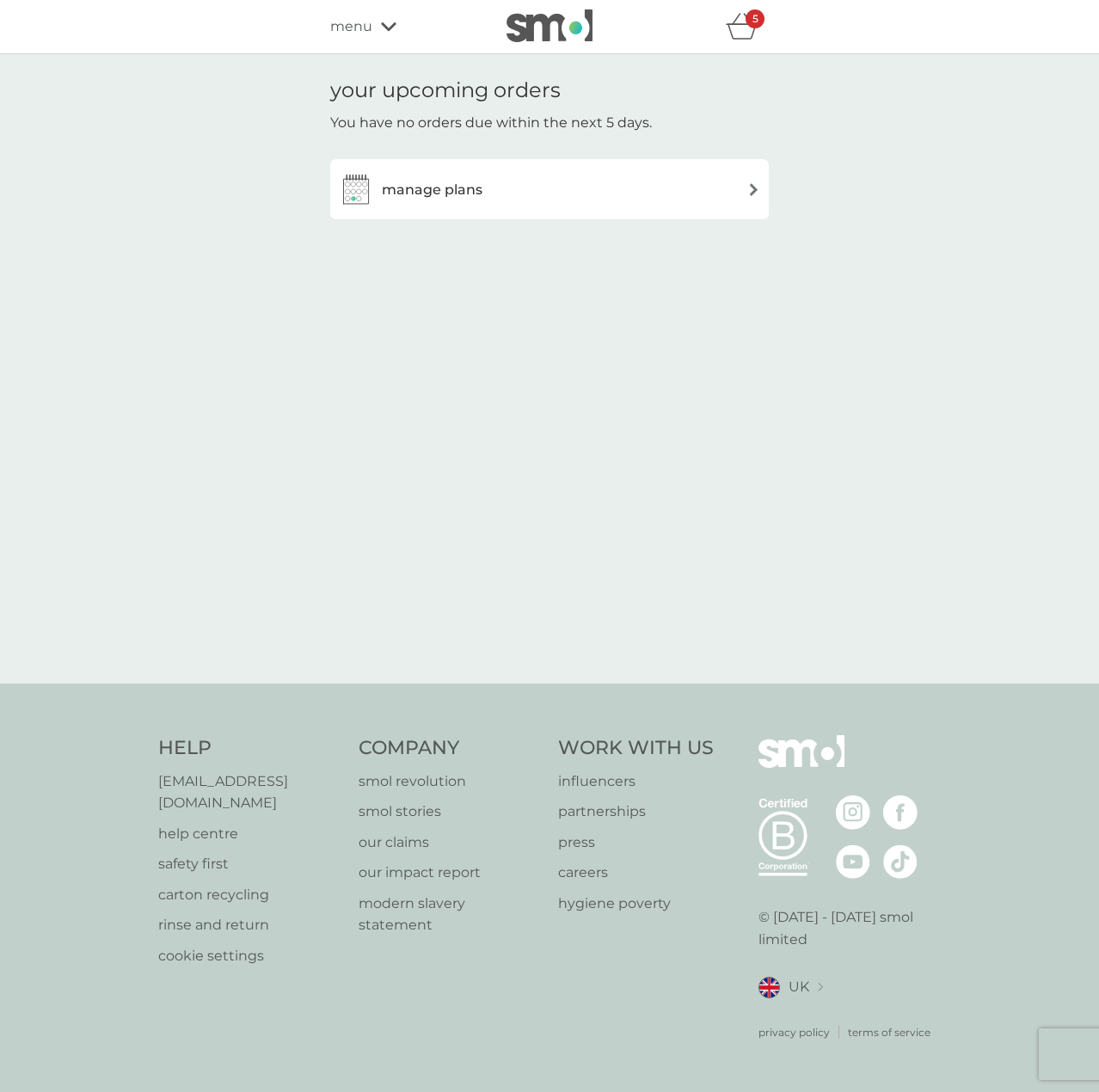
click at [451, 198] on h3 "manage plans" at bounding box center [432, 190] width 101 height 22
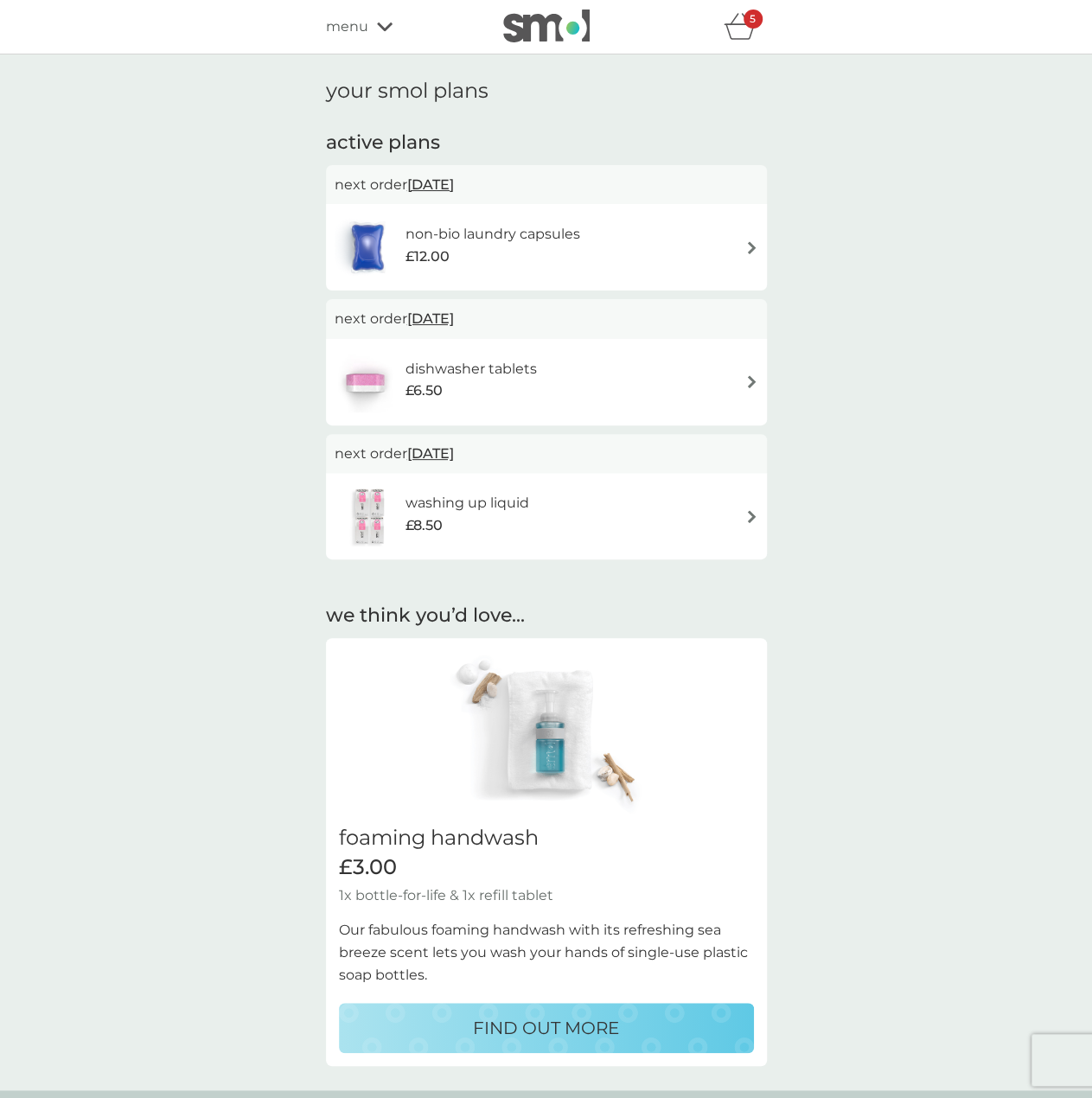
click at [370, 27] on div "menu" at bounding box center [399, 26] width 147 height 22
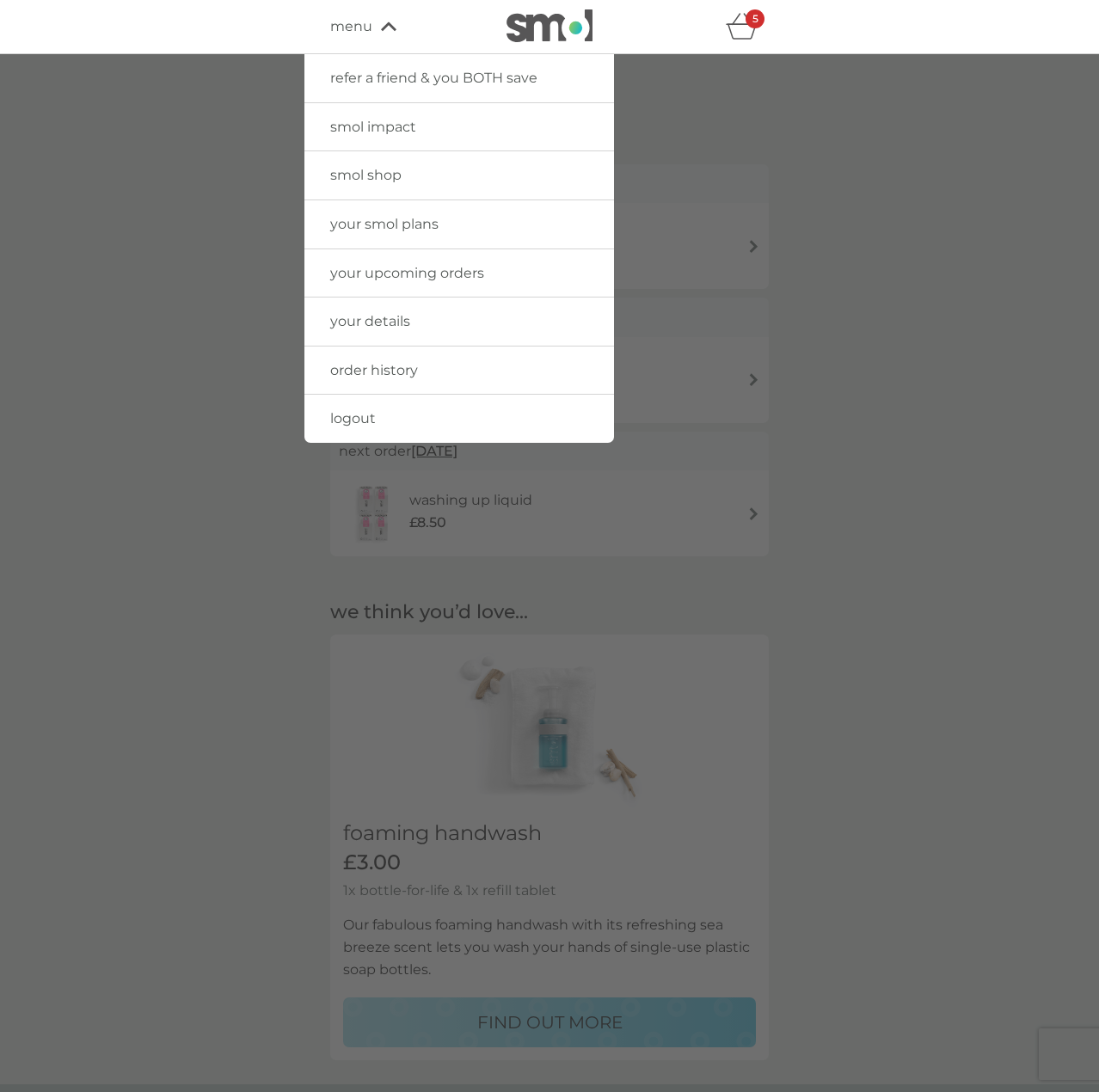
click at [368, 216] on span "your smol plans" at bounding box center [384, 223] width 109 height 16
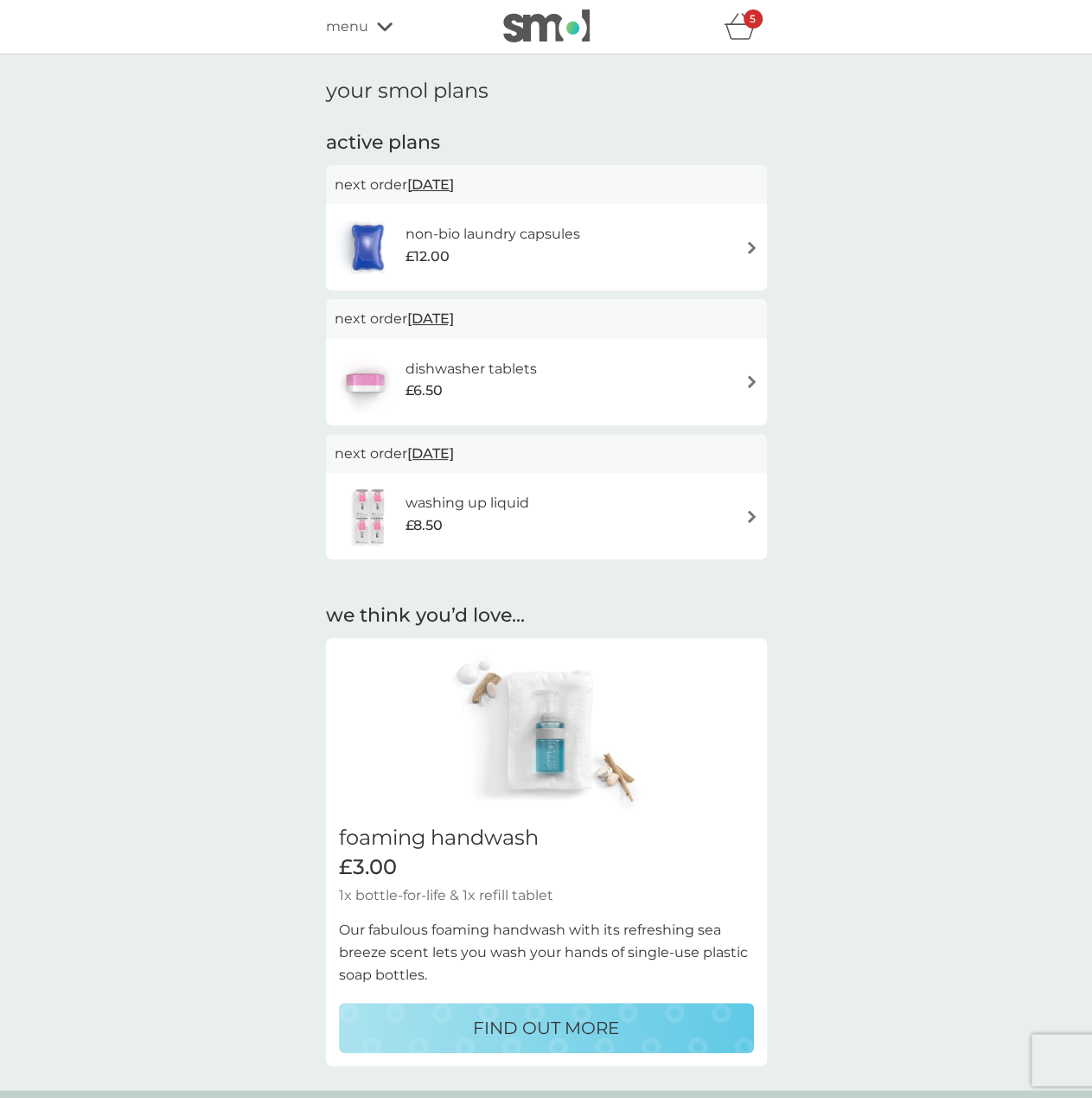
click at [361, 21] on span "menu" at bounding box center [347, 26] width 43 height 22
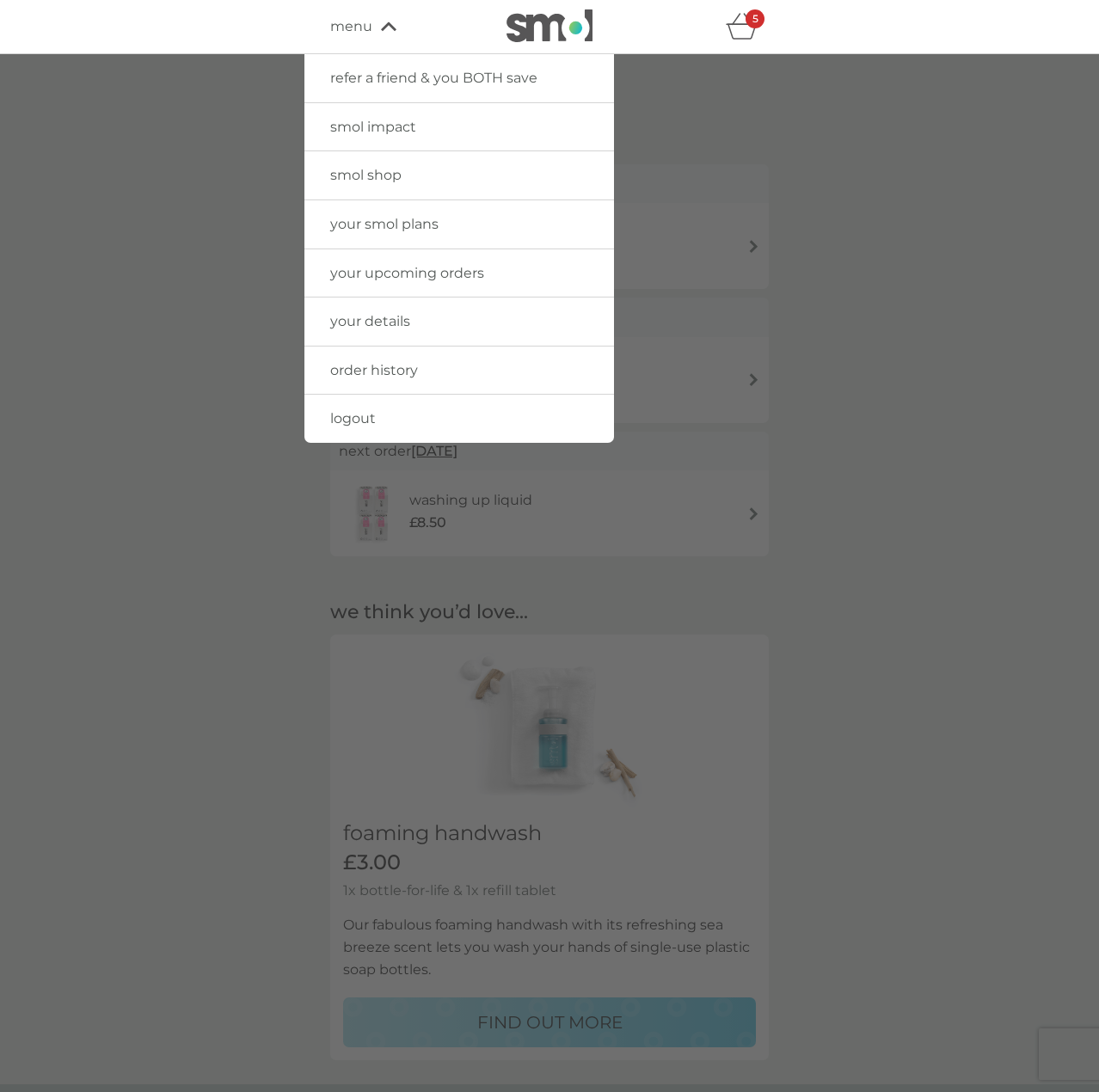
drag, startPoint x: 368, startPoint y: 277, endPoint x: 343, endPoint y: 283, distance: 25.7
click at [368, 278] on span "your upcoming orders" at bounding box center [407, 272] width 154 height 16
